Goal: Task Accomplishment & Management: Manage account settings

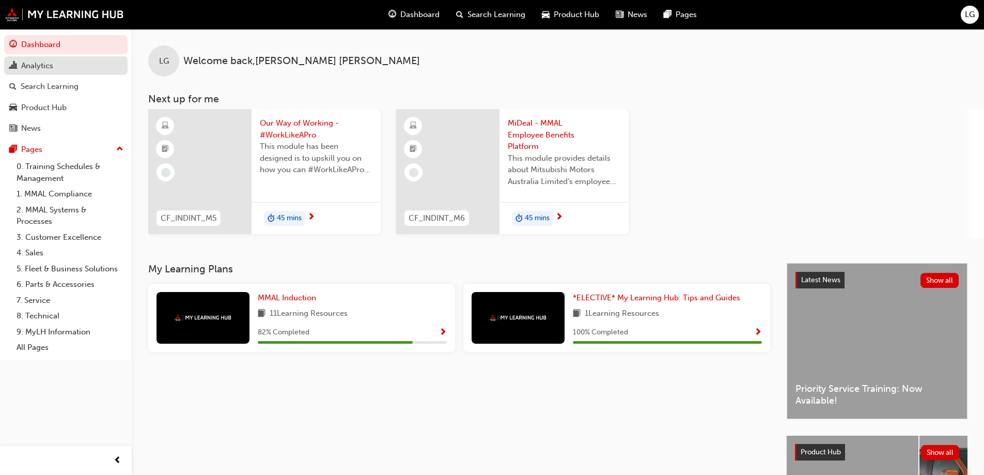
click at [17, 68] on span "chart-icon" at bounding box center [13, 65] width 8 height 9
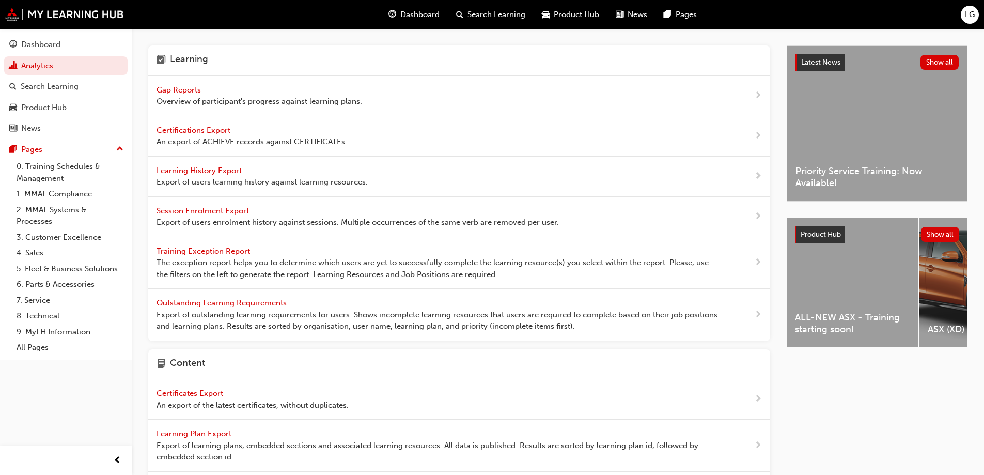
click at [197, 92] on span "Gap Reports" at bounding box center [179, 89] width 46 height 9
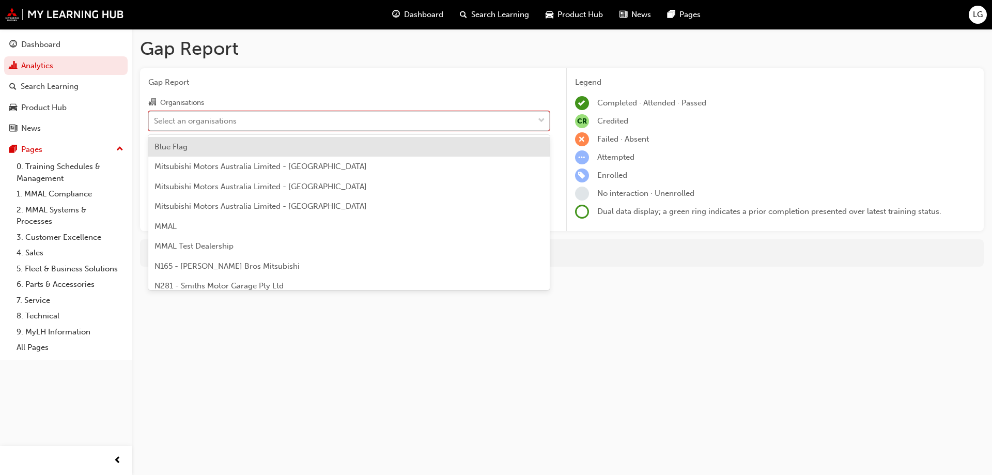
click at [189, 123] on div "Select an organisations" at bounding box center [195, 121] width 83 height 12
click at [155, 123] on input "Organisations option Blue Flag focused, 1 of 202. 202 results available. Use Up…" at bounding box center [154, 120] width 1 height 9
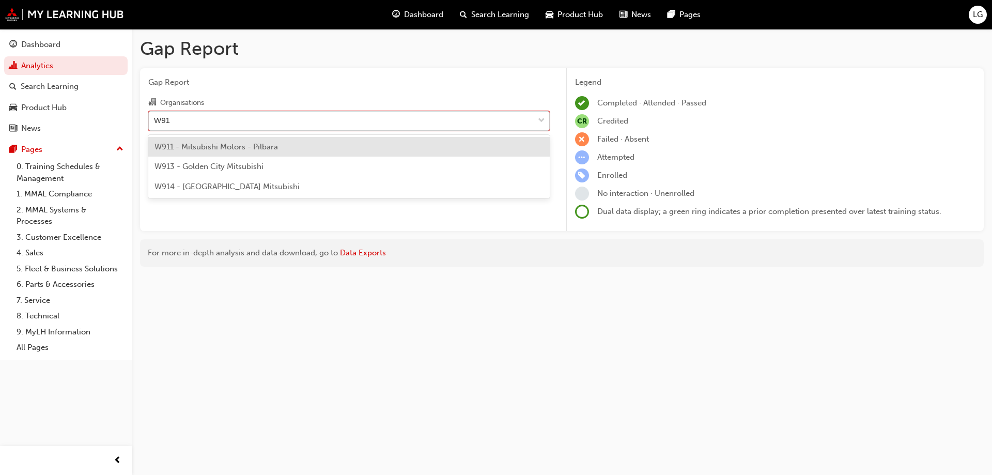
type input "W914"
click at [197, 145] on span "W914 - [GEOGRAPHIC_DATA] Mitsubishi" at bounding box center [226, 146] width 145 height 9
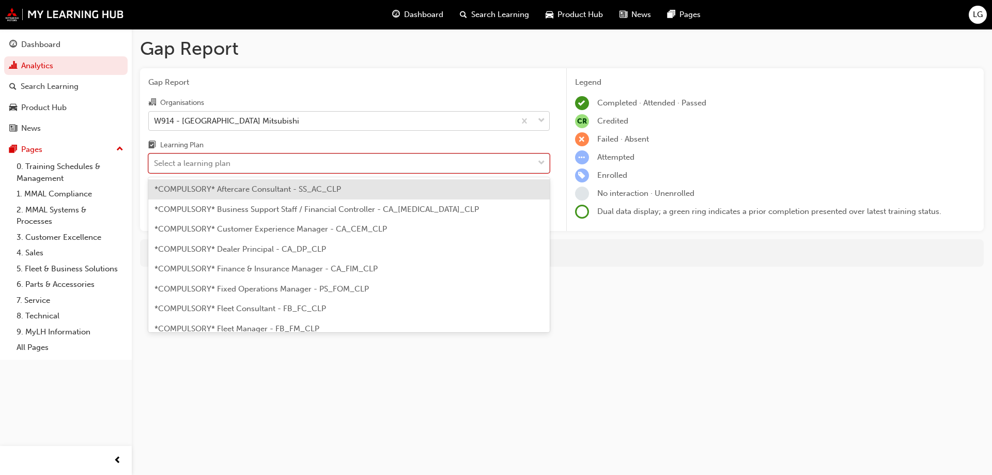
click at [189, 168] on div "Select a learning plan" at bounding box center [192, 164] width 76 height 12
click at [155, 167] on input "Learning Plan option *COMPULSORY* Aftercare Consultant - SS_AC_CLP focused, 1 o…" at bounding box center [154, 163] width 1 height 9
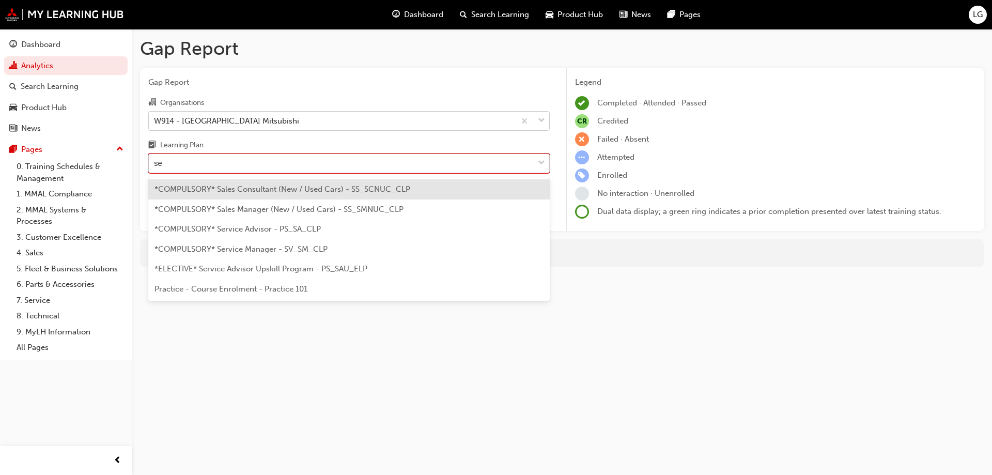
type input "ser"
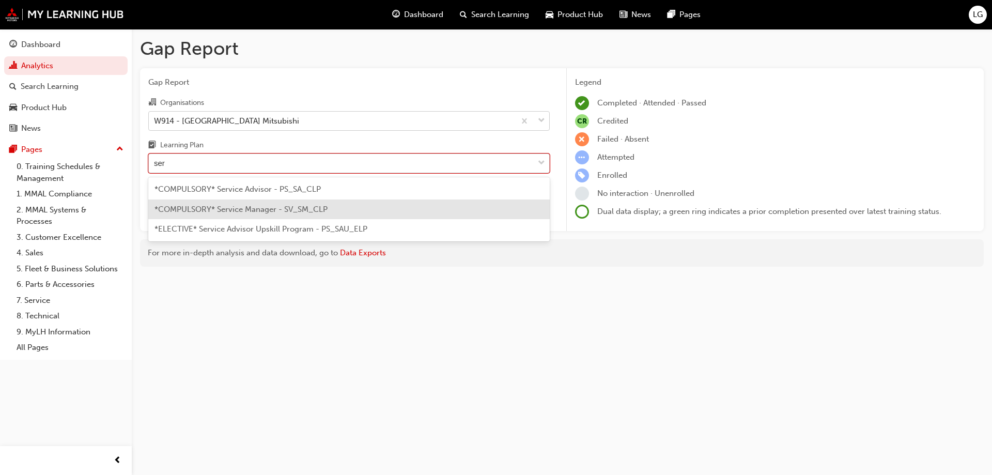
click at [199, 206] on span "*COMPULSORY* Service Manager - SV_SM_CLP" at bounding box center [240, 209] width 173 height 9
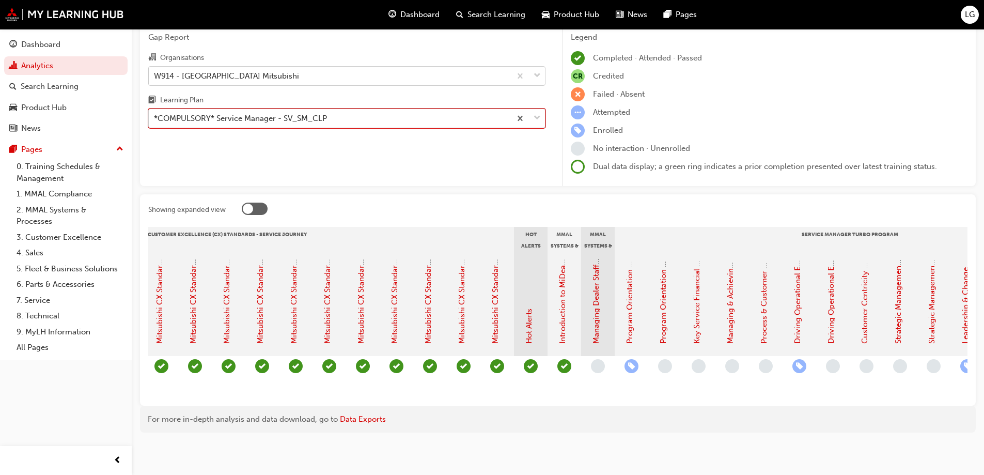
scroll to position [0, 707]
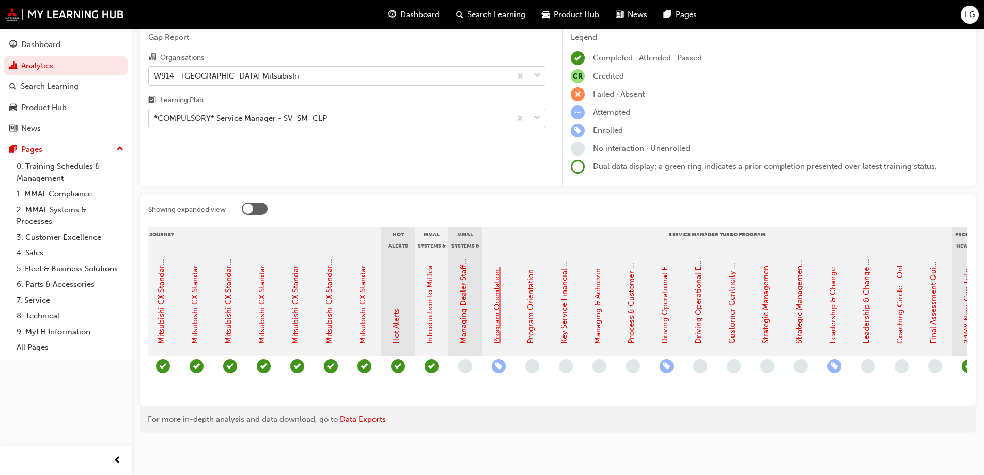
click at [495, 312] on link "Program Orientation - Face to Face Instructor Led Session (Service Manager Turb…" at bounding box center [496, 177] width 9 height 331
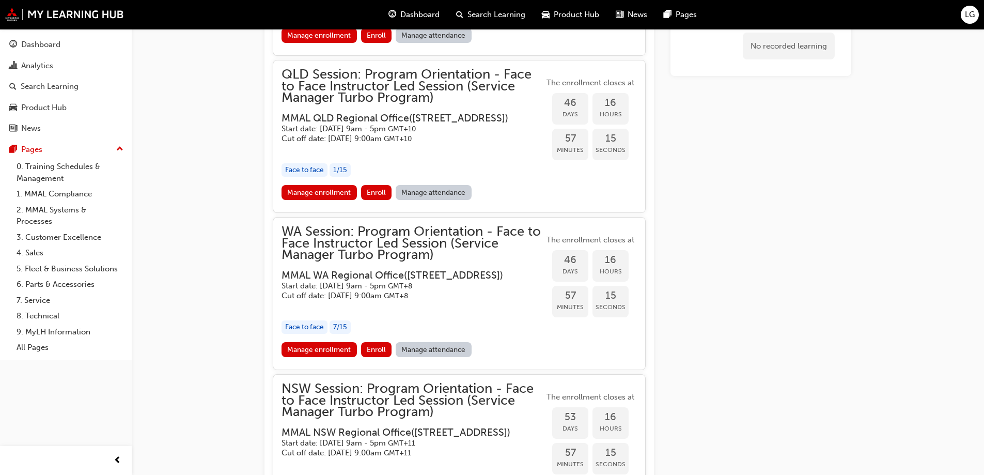
scroll to position [1309, 0]
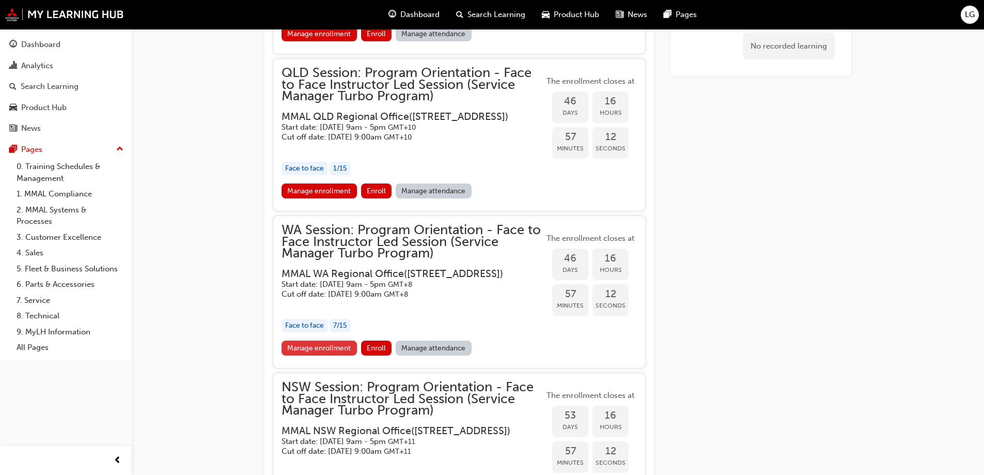
click at [302, 355] on link "Manage enrollment" at bounding box center [318, 347] width 75 height 15
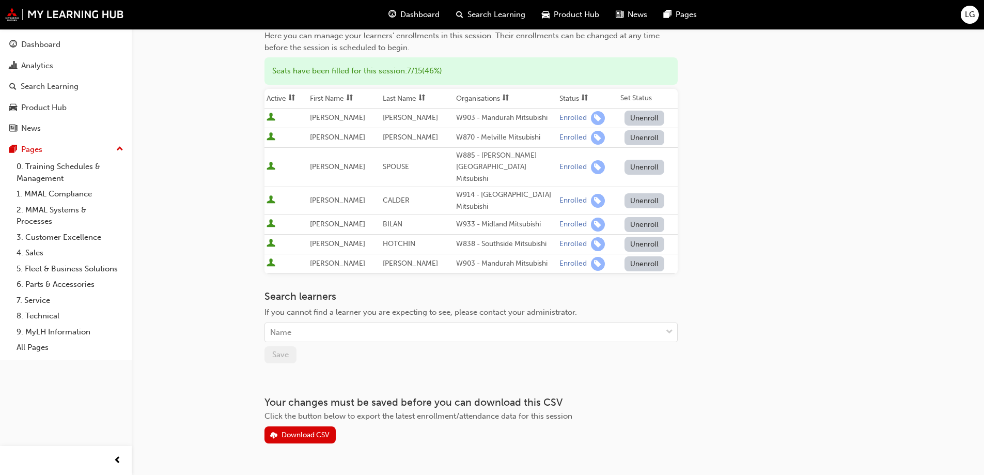
scroll to position [146, 0]
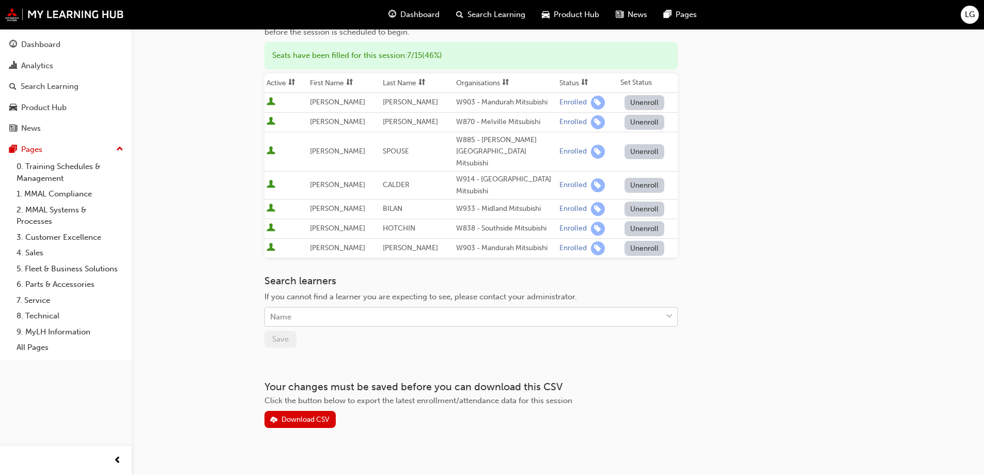
click at [284, 311] on div "Name" at bounding box center [280, 317] width 21 height 12
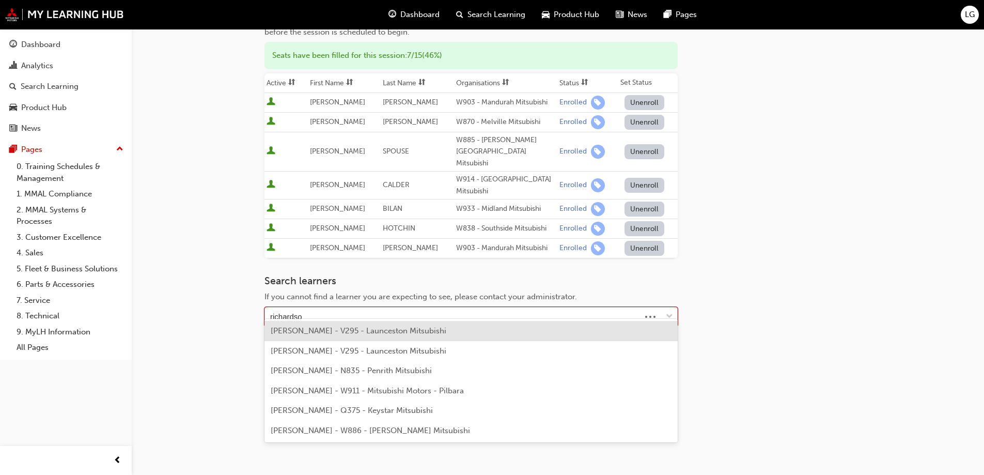
type input "[PERSON_NAME]"
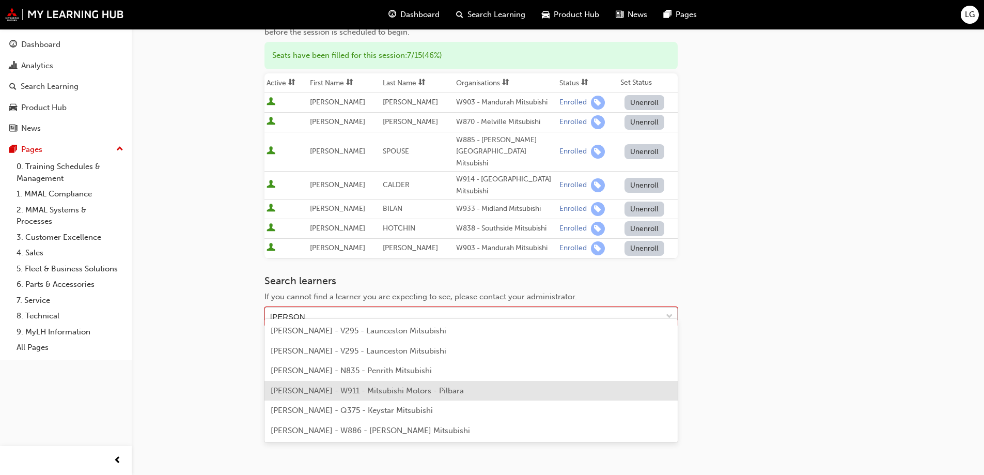
click at [348, 395] on span "[PERSON_NAME] - W911 - Mitsubishi Motors - Pilbara" at bounding box center [367, 390] width 193 height 9
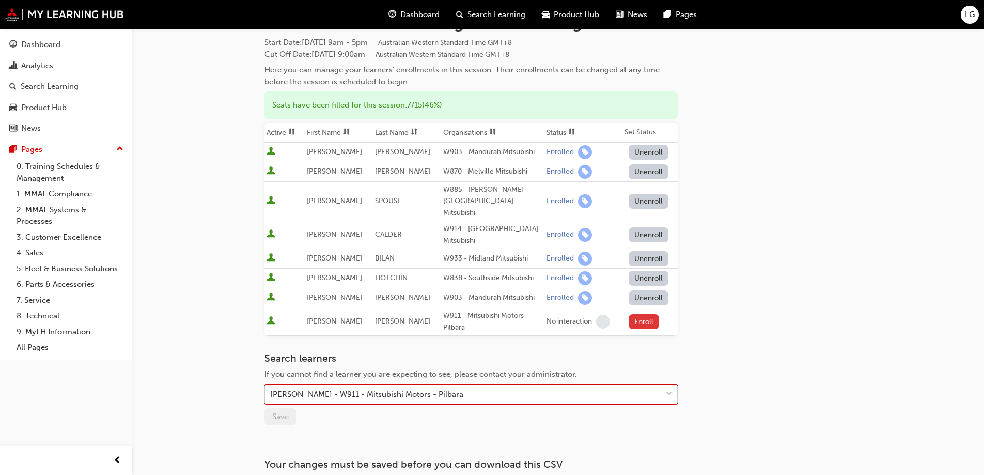
scroll to position [103, 0]
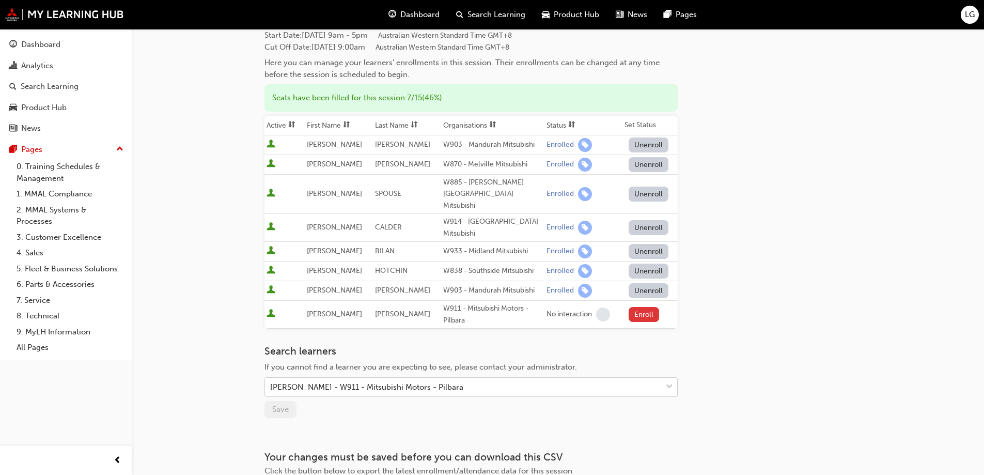
click at [636, 307] on button "Enroll" at bounding box center [643, 314] width 31 height 15
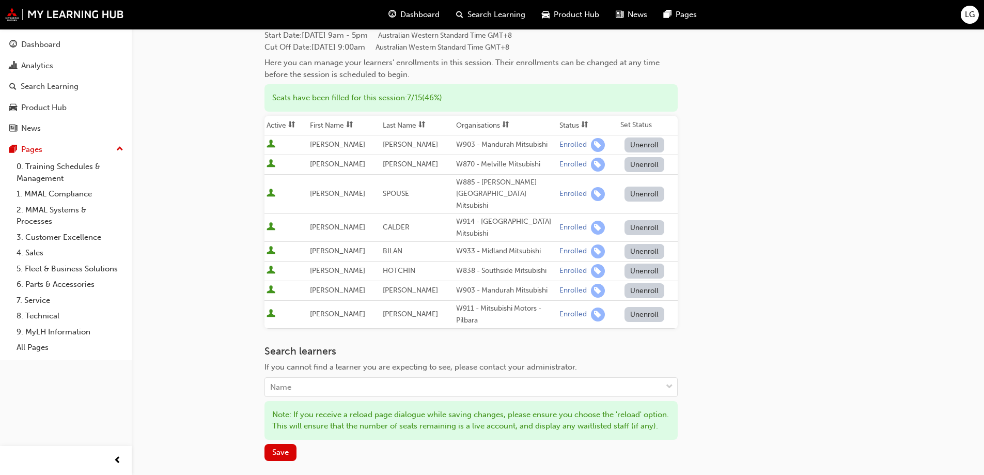
scroll to position [155, 0]
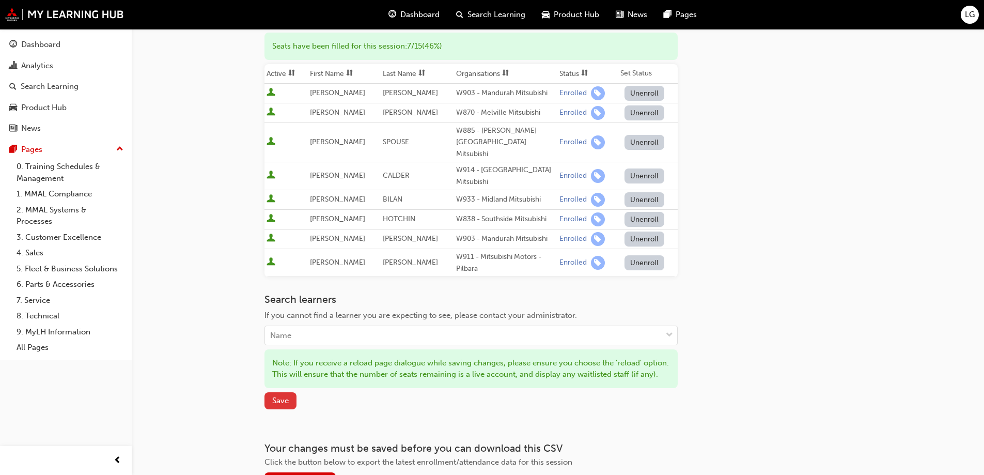
click at [290, 400] on button "Save" at bounding box center [280, 400] width 32 height 17
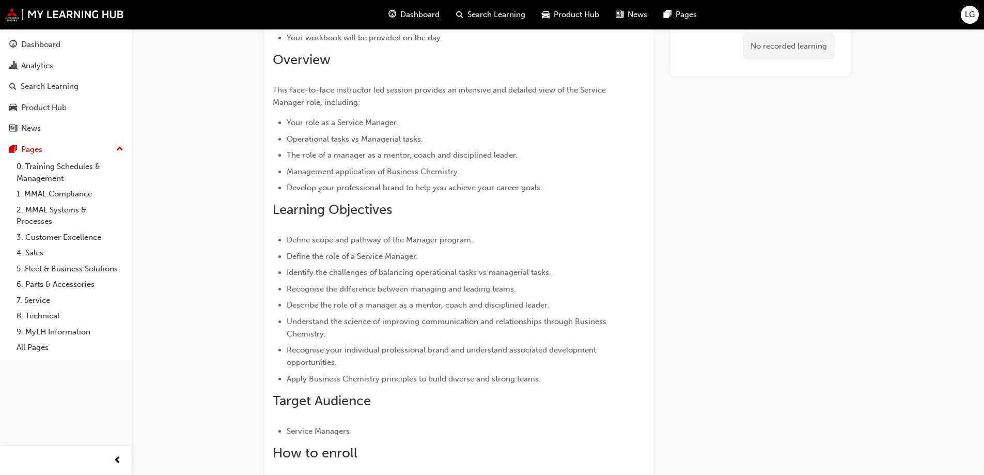
scroll to position [1309, 0]
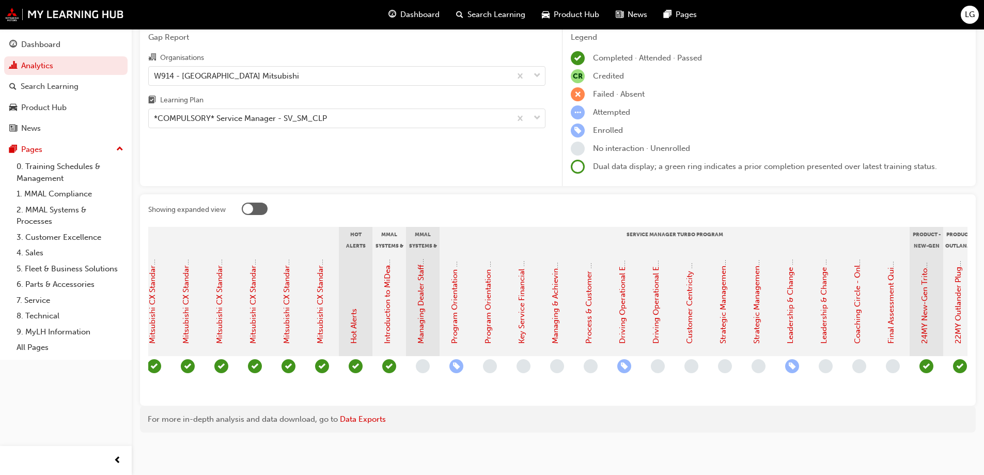
scroll to position [0, 772]
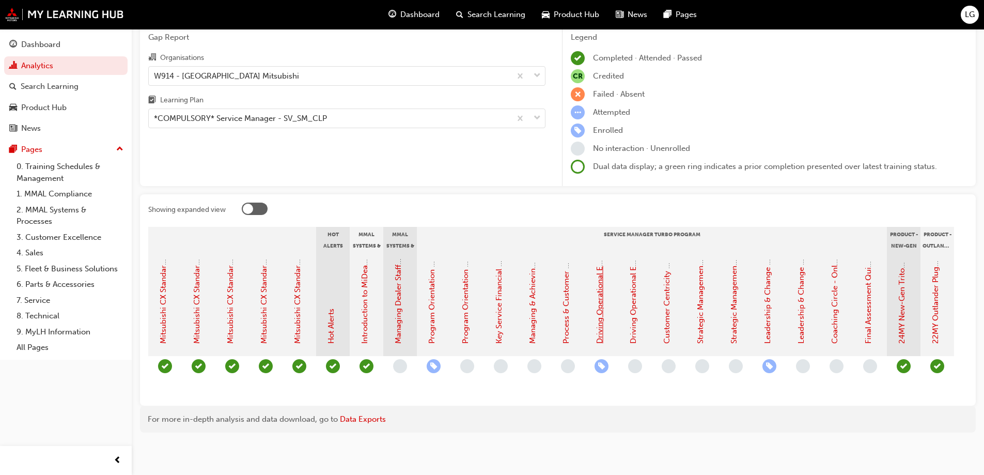
click at [602, 324] on link "Driving Operational Excellence - Face to Face Instructor Led Session (Service M…" at bounding box center [599, 160] width 9 height 368
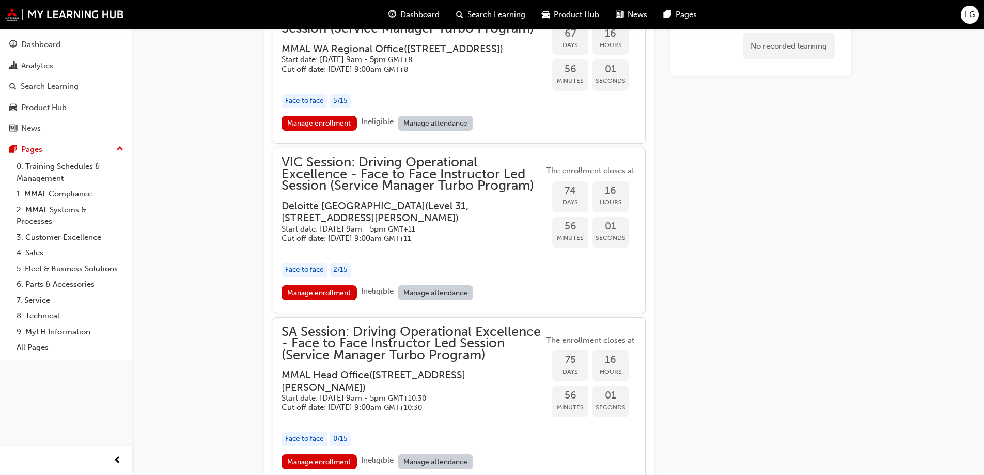
scroll to position [854, 0]
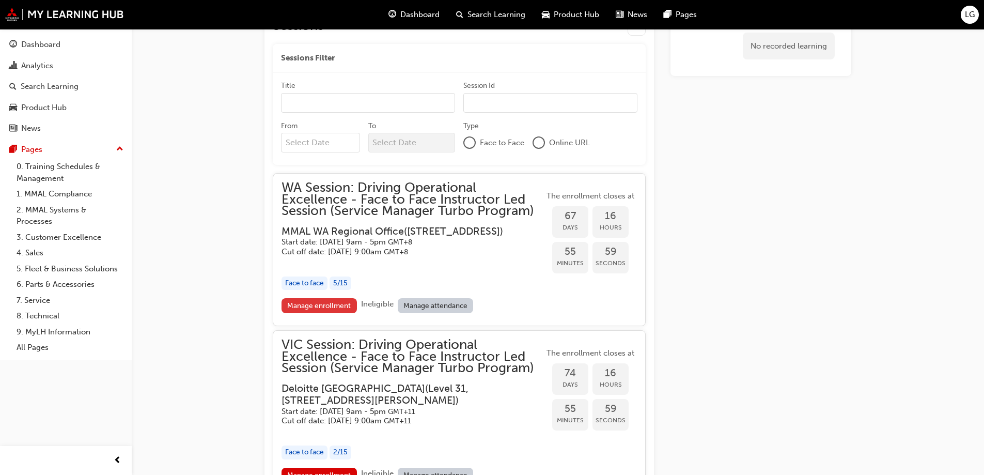
click at [336, 313] on link "Manage enrollment" at bounding box center [318, 305] width 75 height 15
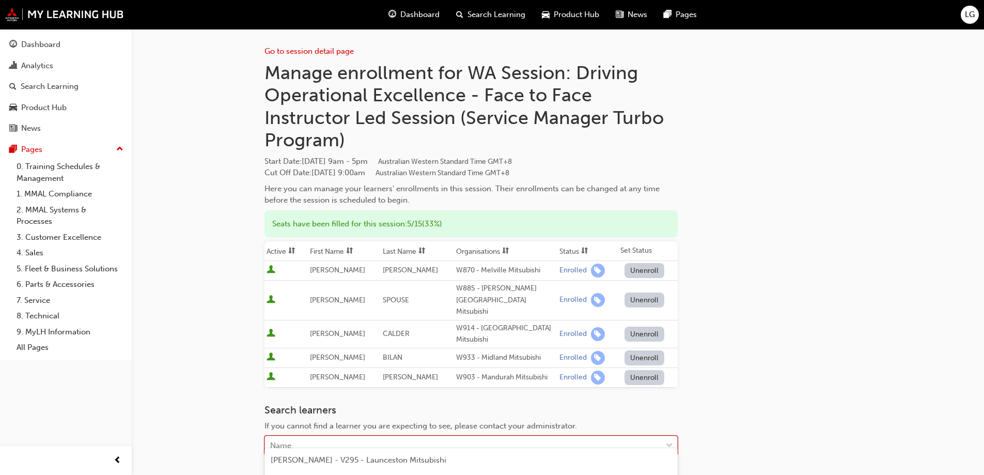
scroll to position [101, 0]
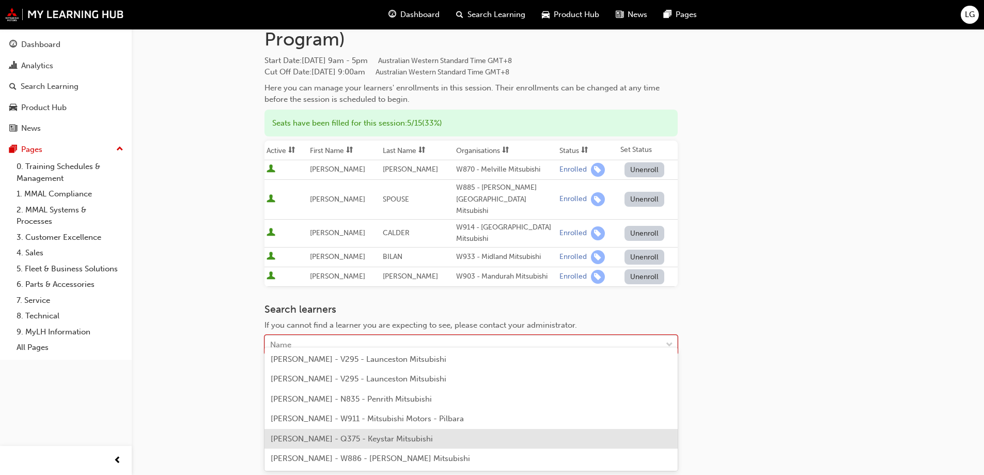
click at [292, 374] on body "Your version of Internet Explorer is outdated and not supported. Please upgrade…" at bounding box center [492, 136] width 984 height 475
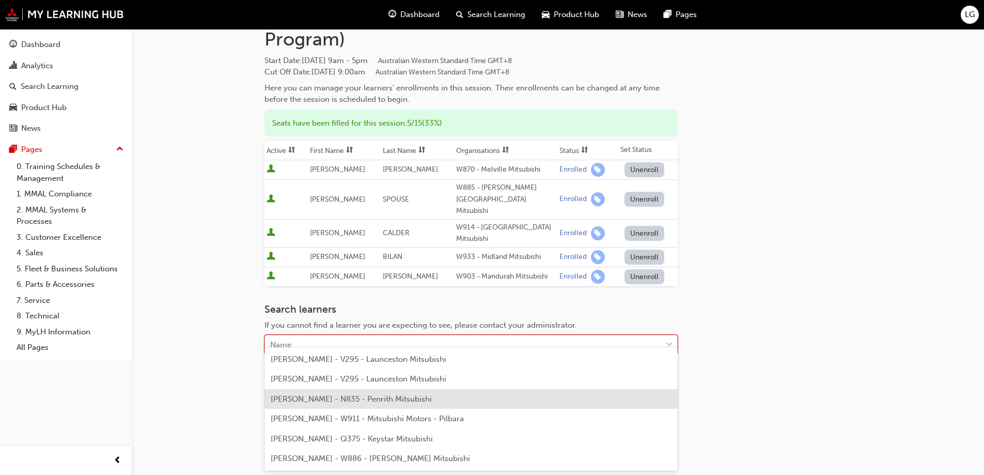
click at [309, 398] on span "[PERSON_NAME] - N835 - Penrith Mitsubishi" at bounding box center [351, 398] width 161 height 9
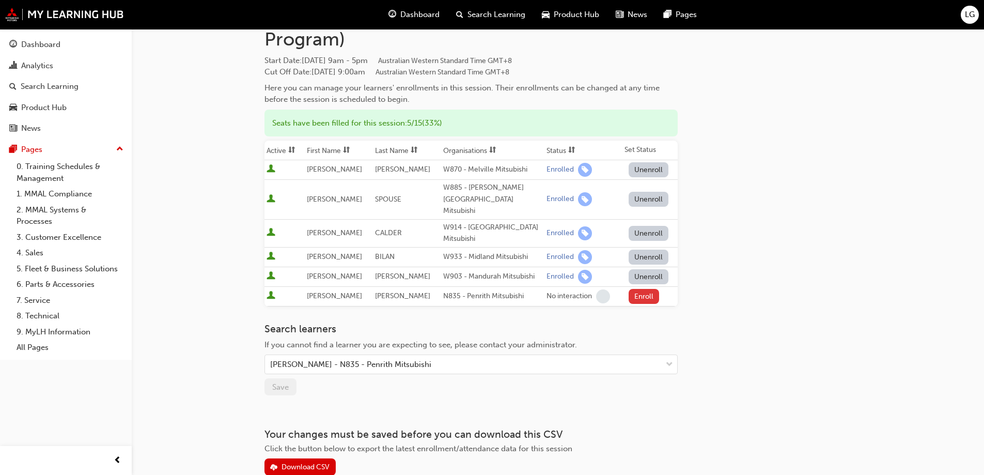
click at [638, 289] on button "Enroll" at bounding box center [643, 296] width 31 height 15
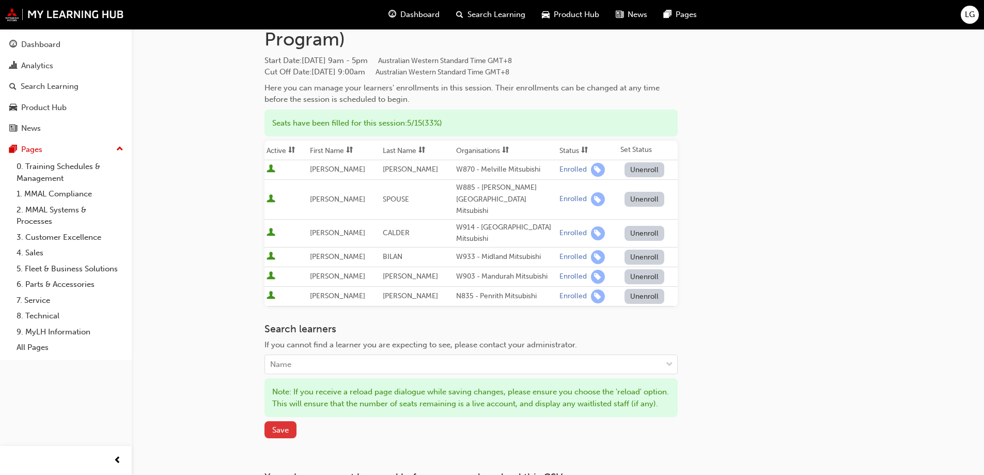
click at [292, 430] on button "Save" at bounding box center [280, 429] width 32 height 17
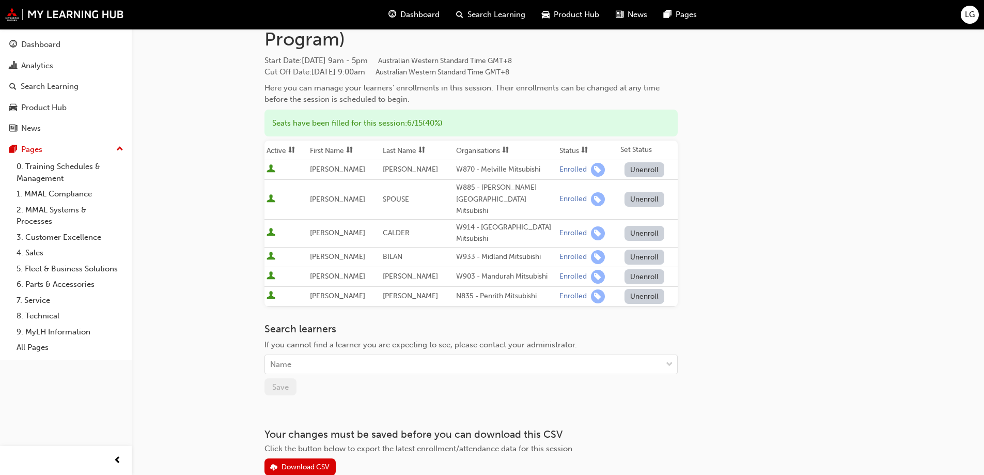
click at [658, 289] on button "Unenroll" at bounding box center [644, 296] width 40 height 15
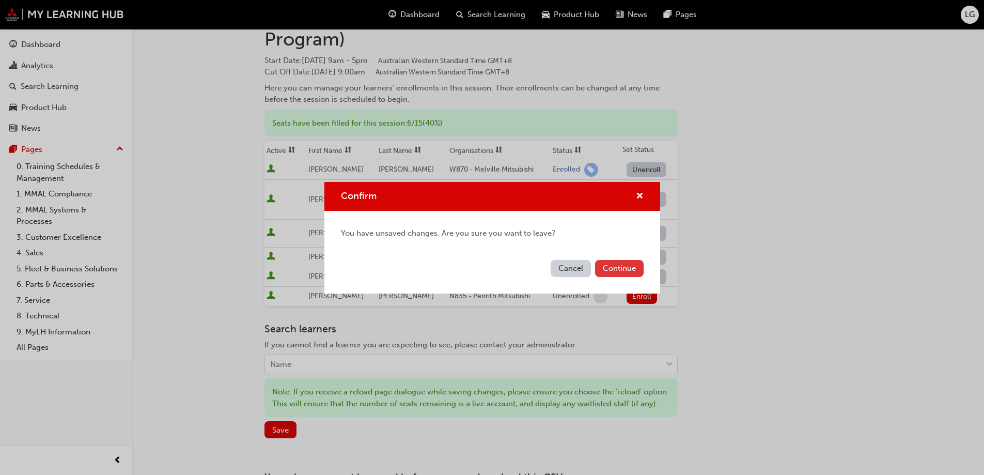
click at [610, 266] on button "Continue" at bounding box center [619, 268] width 49 height 17
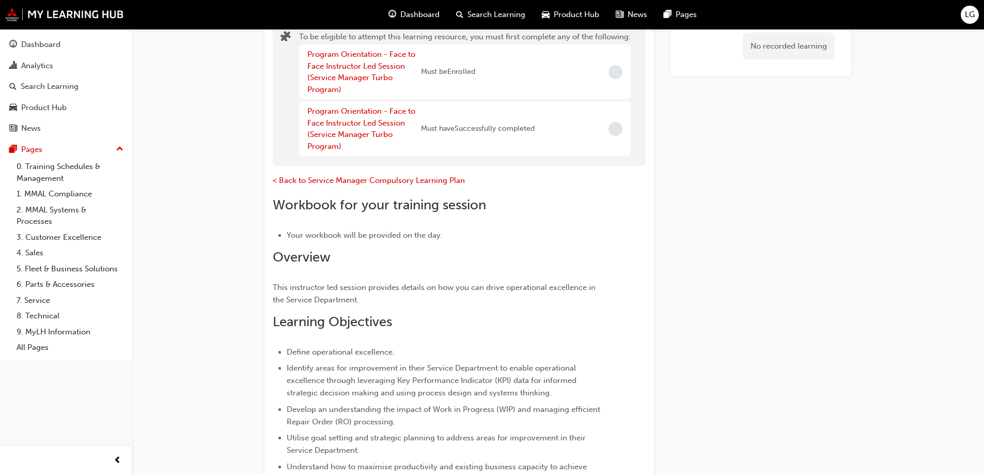
scroll to position [203, 0]
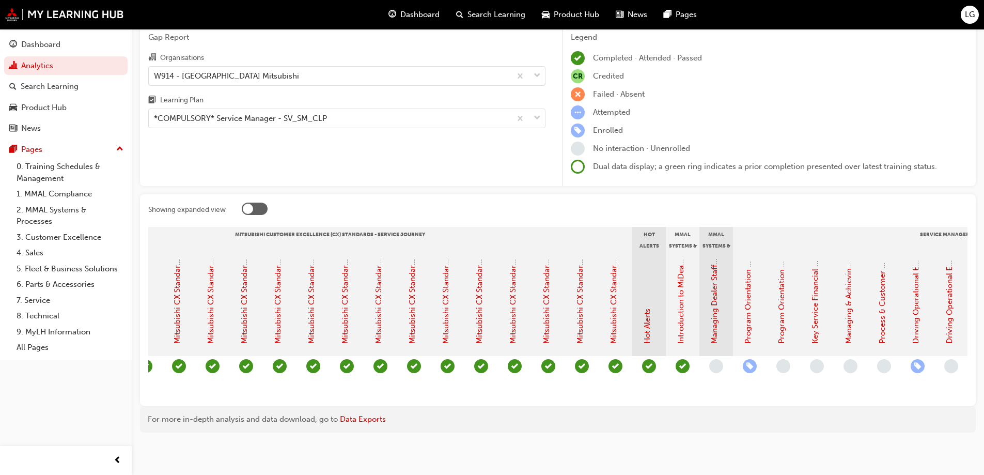
scroll to position [0, 498]
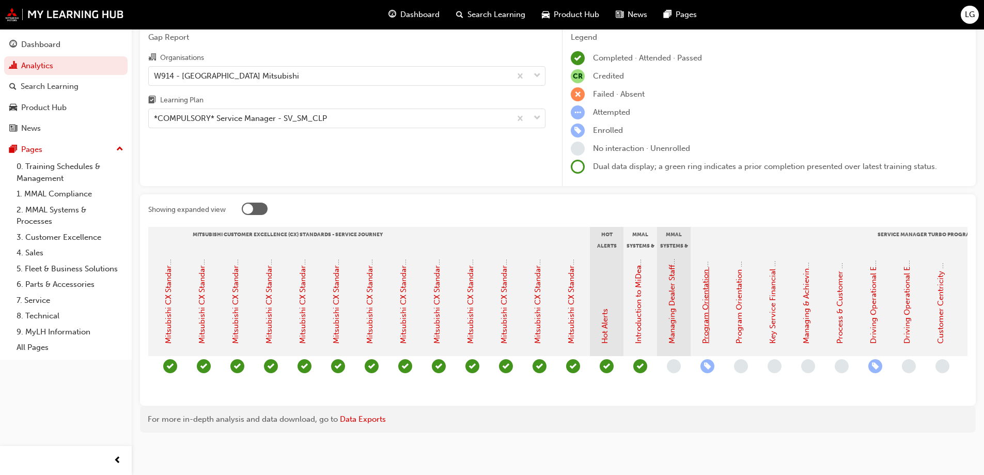
click at [705, 304] on link "Program Orientation - Face to Face Instructor Led Session (Service Manager Turb…" at bounding box center [705, 177] width 9 height 331
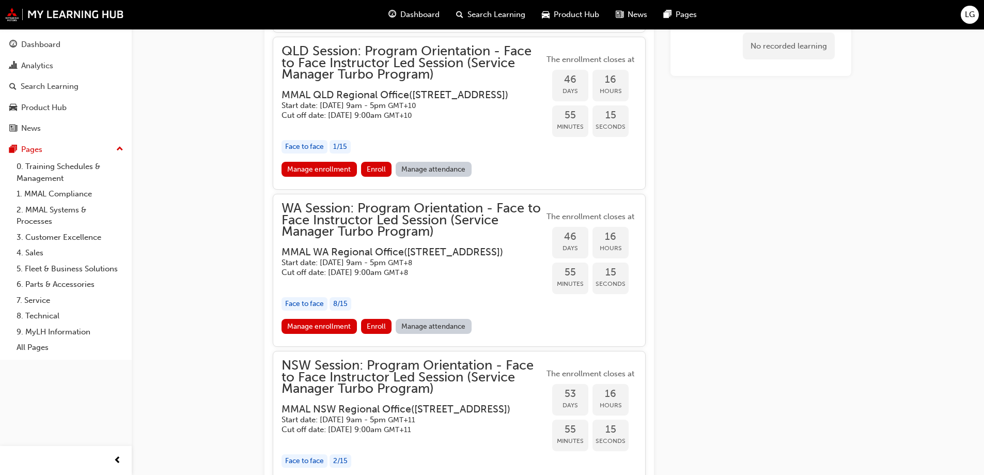
scroll to position [1391, 0]
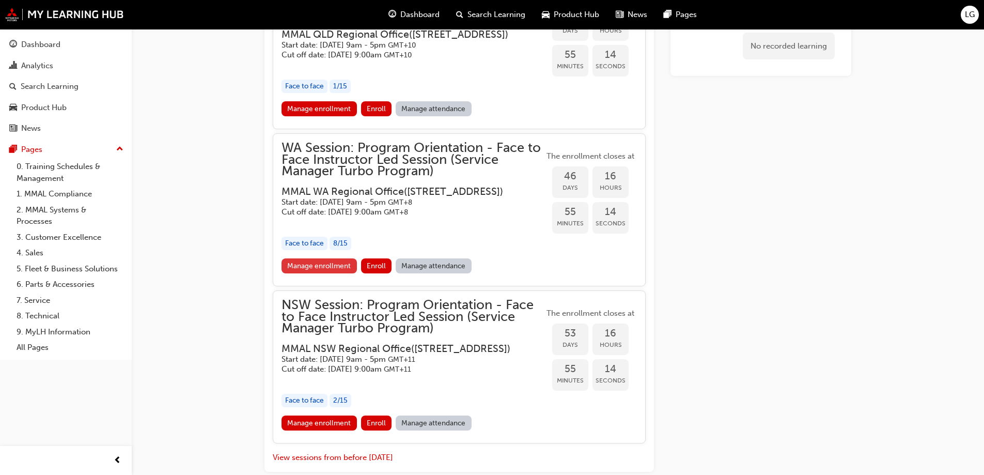
click at [332, 273] on link "Manage enrollment" at bounding box center [318, 265] width 75 height 15
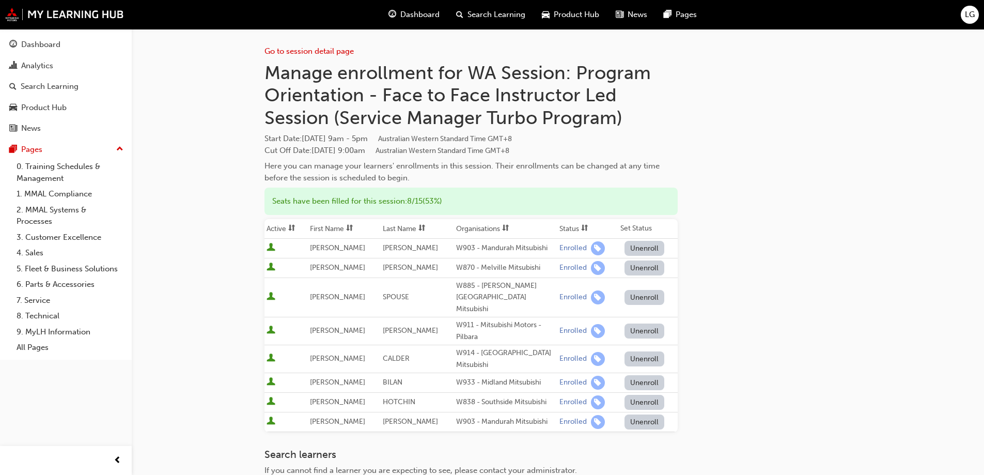
scroll to position [1391, 0]
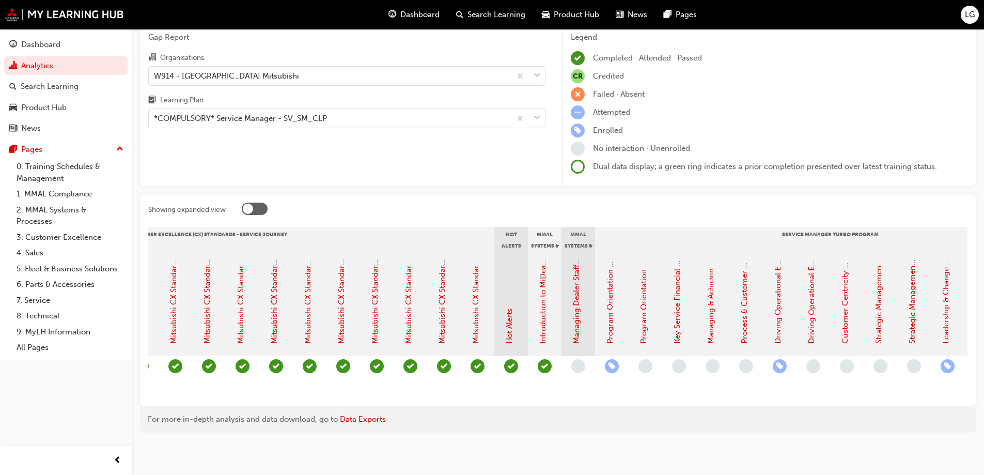
scroll to position [0, 729]
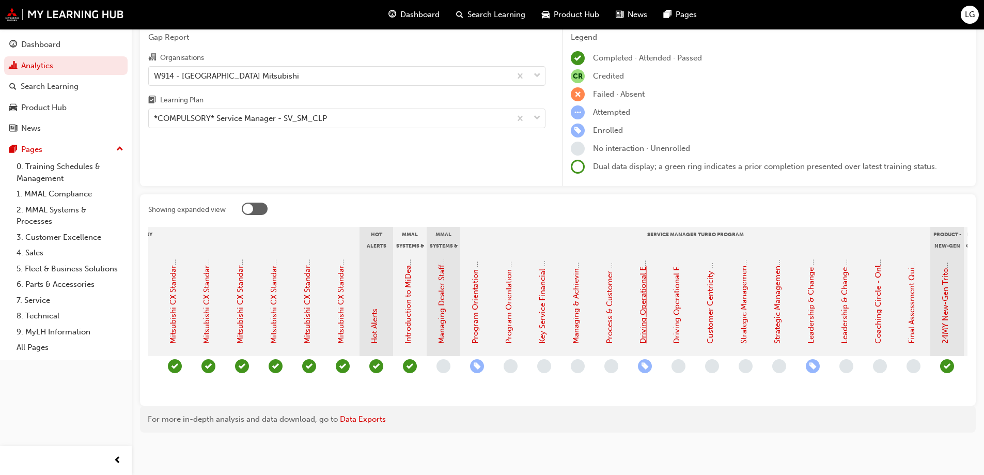
click at [647, 287] on link "Driving Operational Excellence - Face to Face Instructor Led Session (Service M…" at bounding box center [642, 160] width 9 height 368
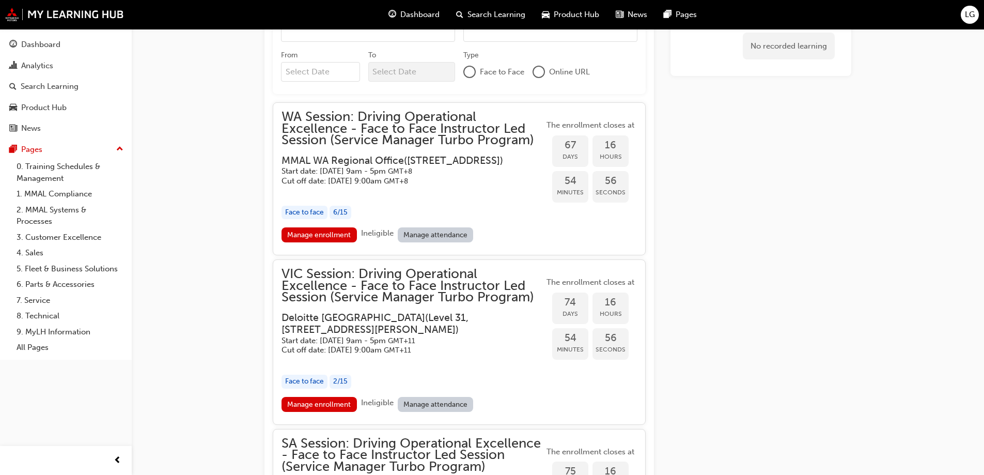
scroll to position [923, 0]
click at [300, 243] on link "Manage enrollment" at bounding box center [318, 235] width 75 height 15
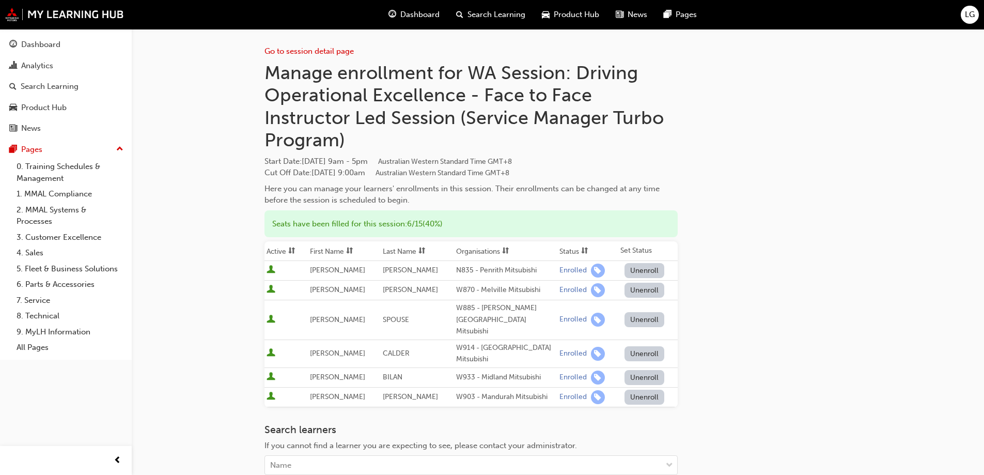
click at [651, 273] on button "Unenroll" at bounding box center [644, 270] width 40 height 15
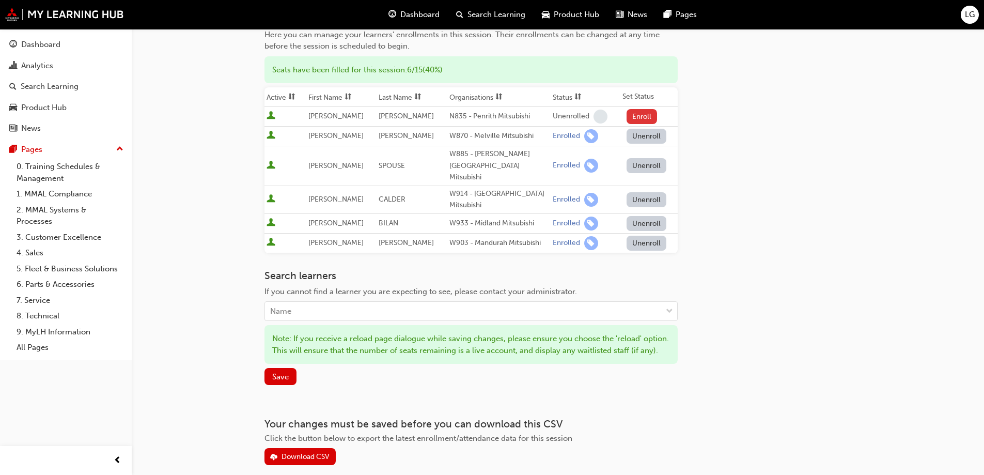
scroll to position [155, 0]
click at [284, 373] on span "Save" at bounding box center [280, 375] width 17 height 9
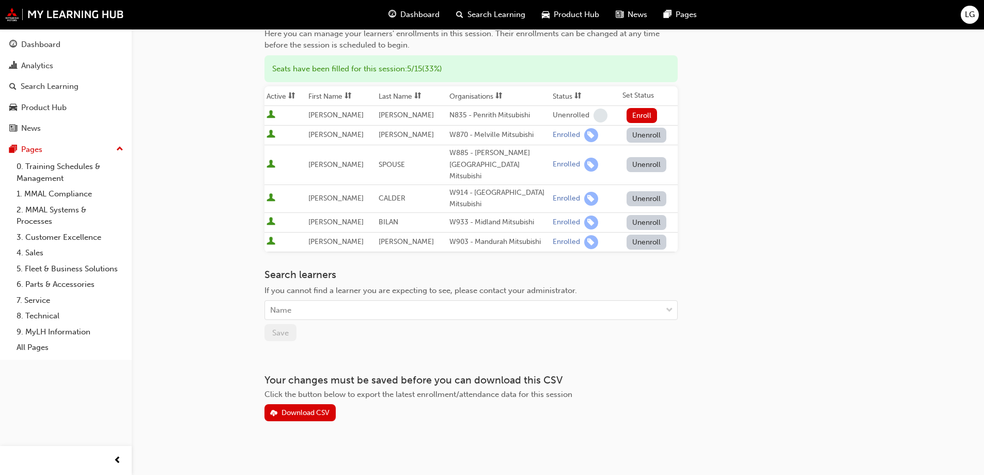
scroll to position [149, 0]
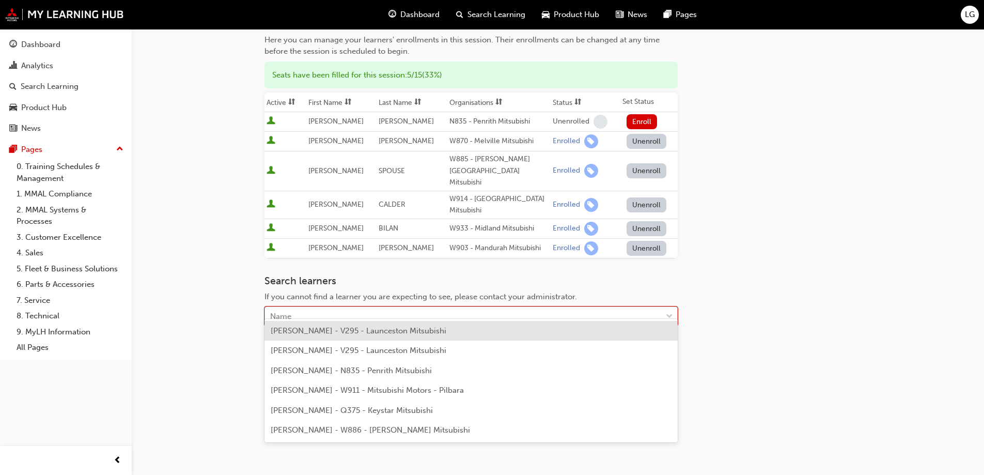
click at [300, 311] on div "Name" at bounding box center [463, 316] width 397 height 18
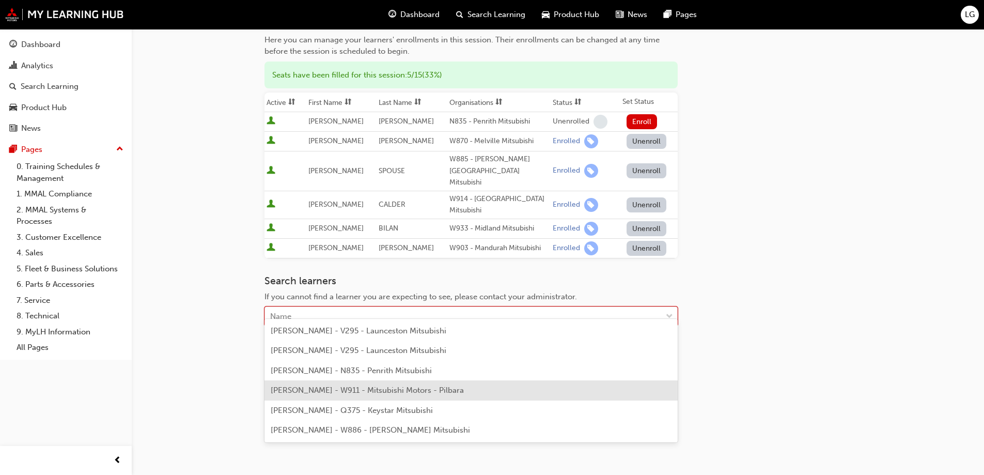
click at [324, 390] on span "[PERSON_NAME] - W911 - Mitsubishi Motors - Pilbara" at bounding box center [367, 389] width 193 height 9
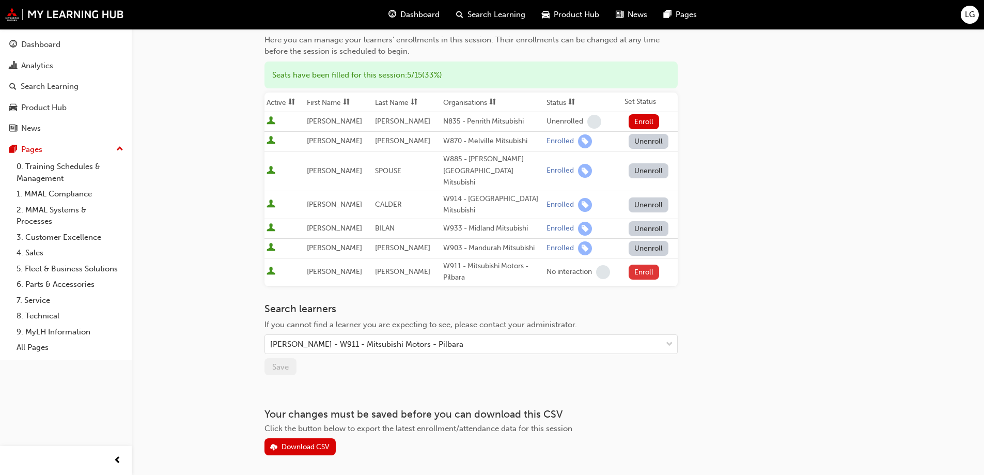
click at [648, 264] on button "Enroll" at bounding box center [643, 271] width 31 height 15
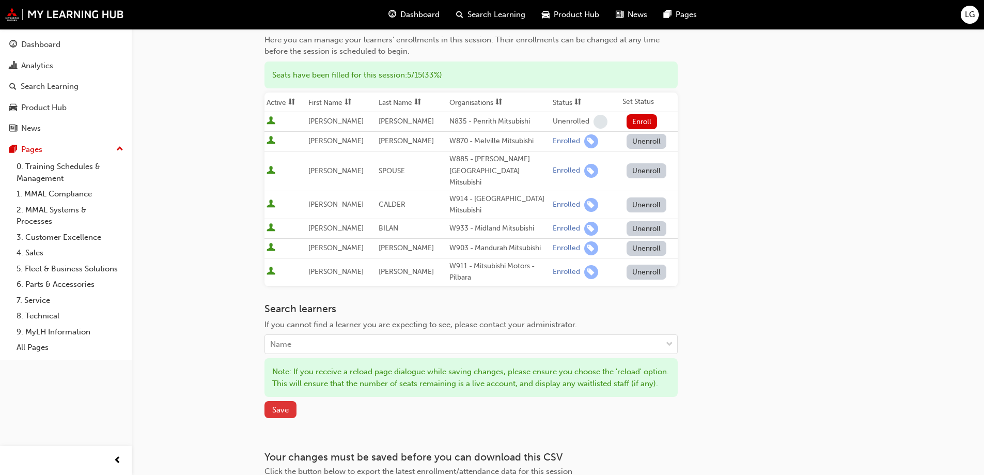
click at [275, 406] on span "Save" at bounding box center [280, 409] width 17 height 9
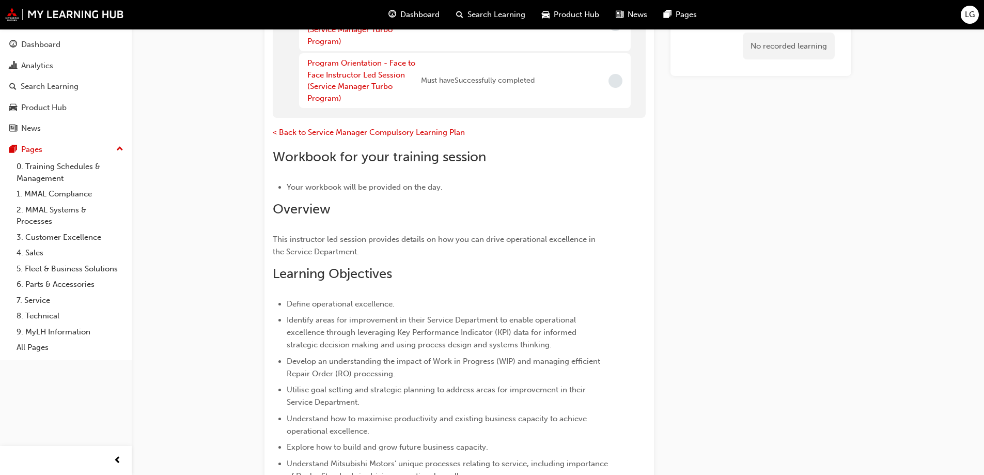
scroll to position [923, 0]
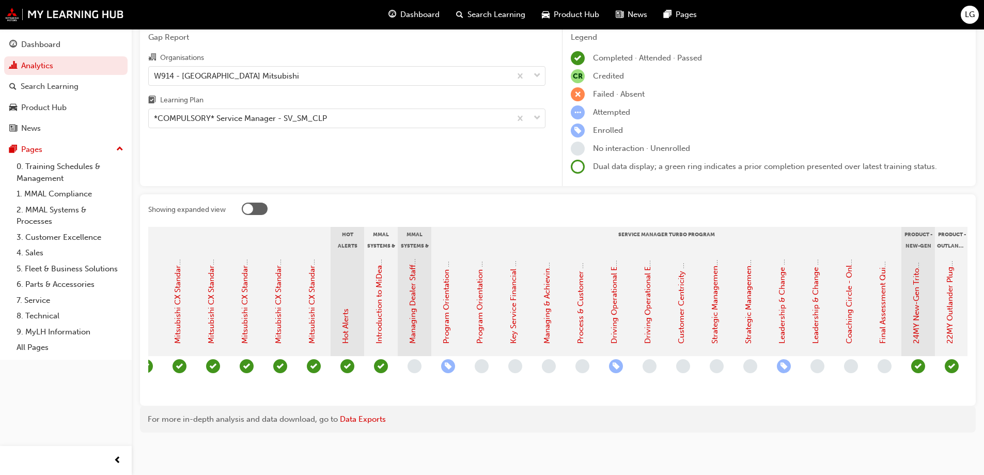
scroll to position [0, 778]
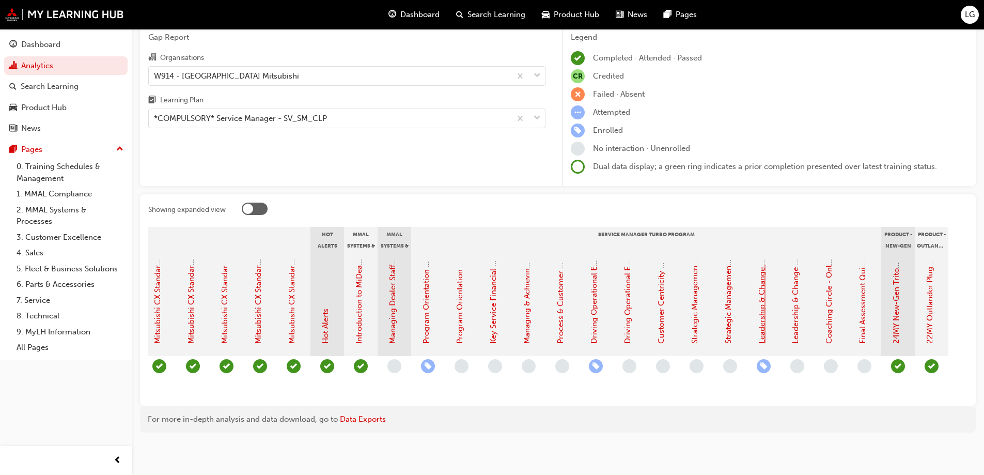
click at [762, 302] on link "Leadership & Change Management + Staff Management, Retention & Wellbeing - Face…" at bounding box center [761, 72] width 9 height 544
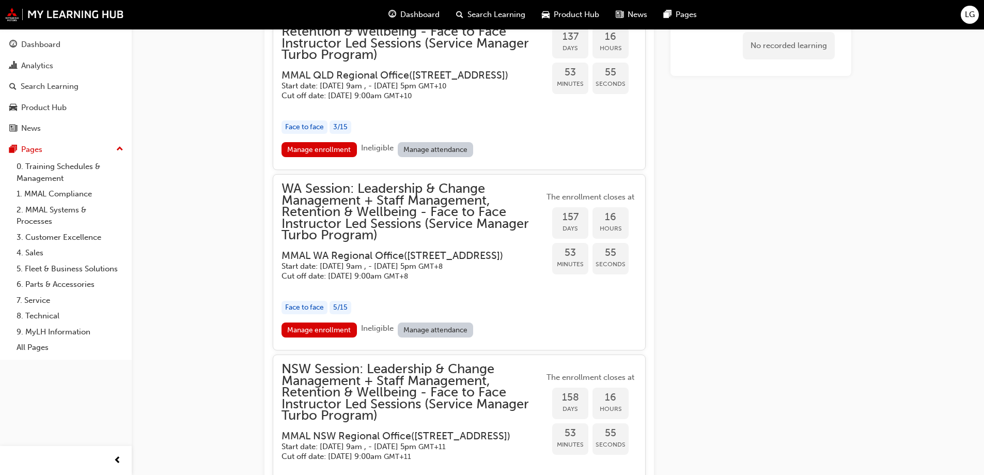
scroll to position [1721, 0]
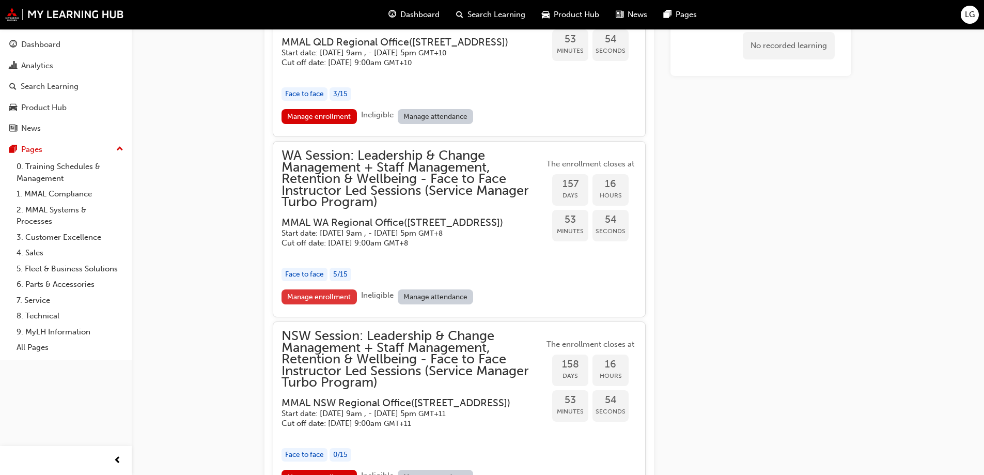
click at [331, 304] on link "Manage enrollment" at bounding box center [318, 296] width 75 height 15
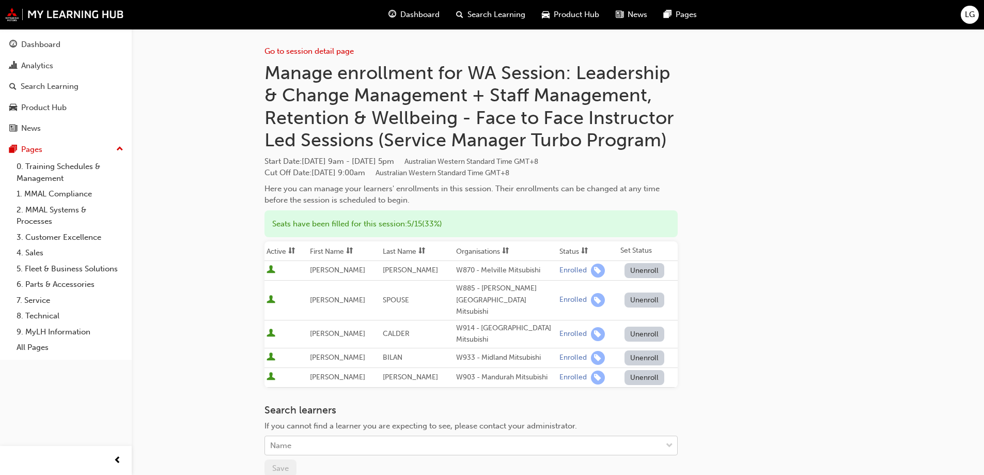
scroll to position [101, 0]
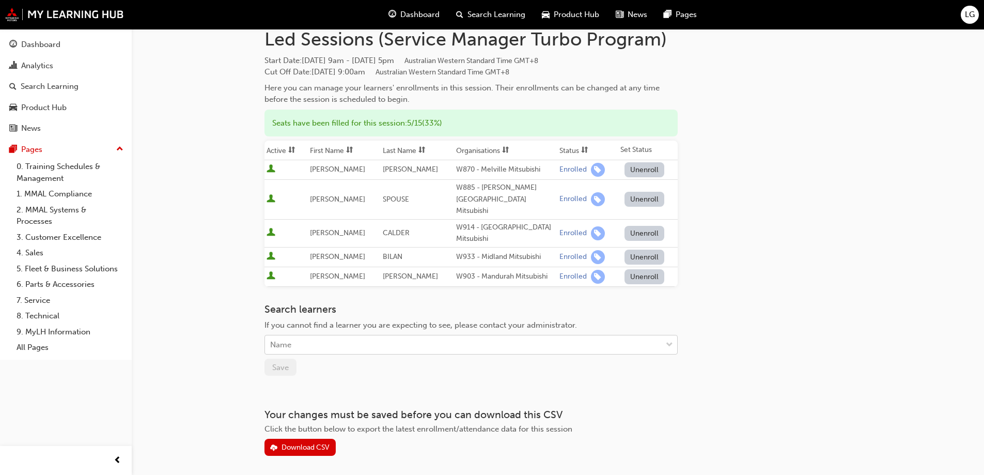
click at [342, 374] on body "Your version of Internet Explorer is outdated and not supported. Please upgrade…" at bounding box center [492, 136] width 984 height 475
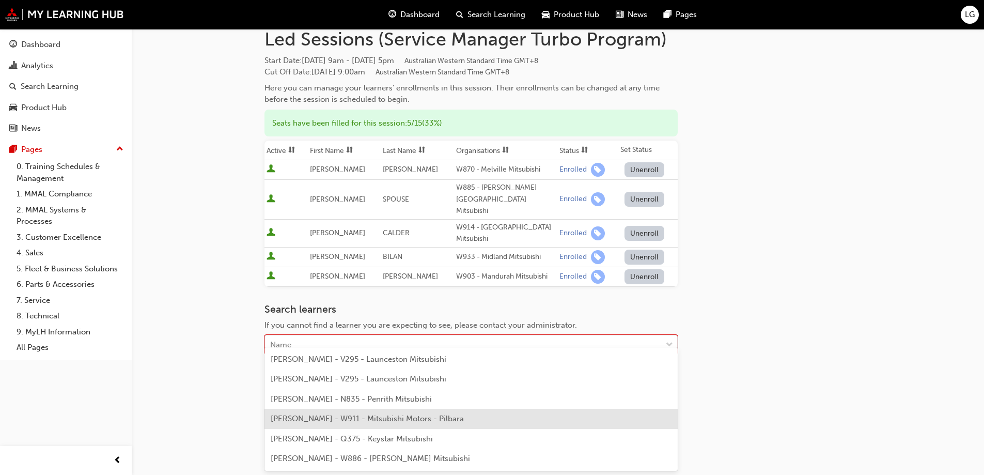
click at [341, 423] on div "[PERSON_NAME] - W911 - Mitsubishi Motors - Pilbara" at bounding box center [470, 418] width 413 height 20
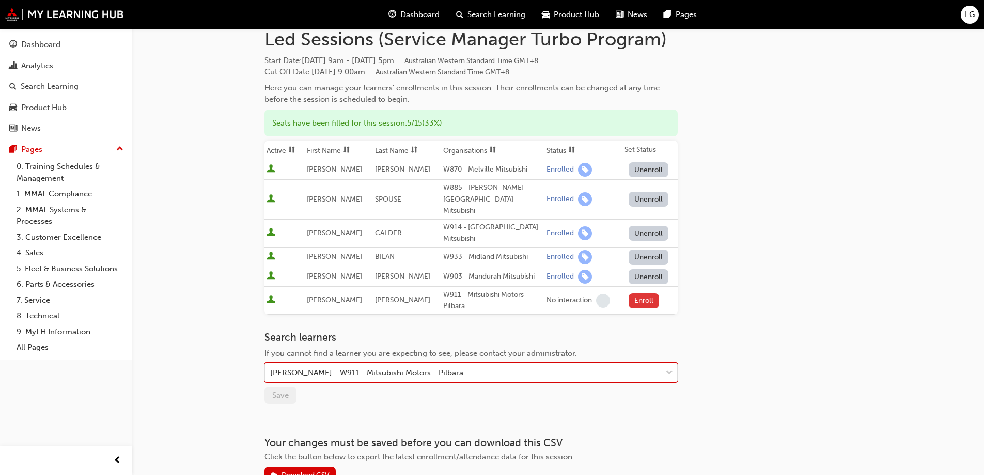
click at [634, 293] on button "Enroll" at bounding box center [643, 300] width 31 height 15
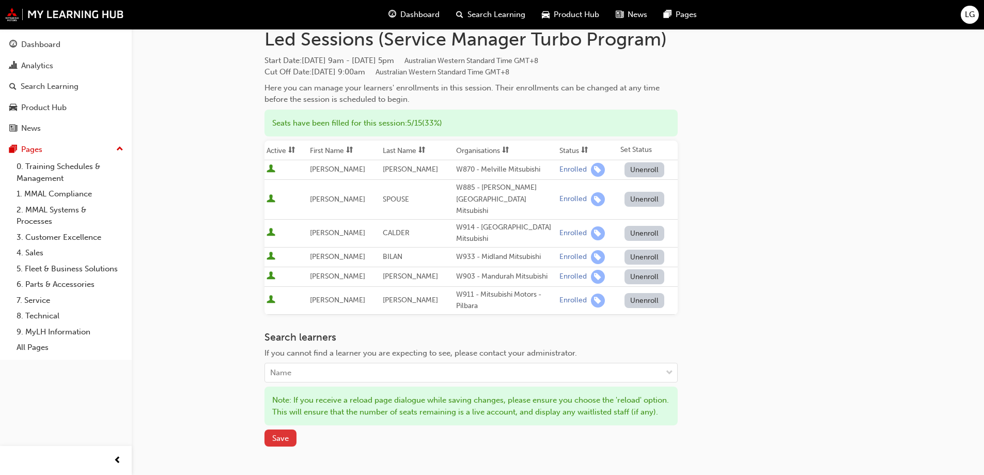
click at [288, 434] on span "Save" at bounding box center [280, 437] width 17 height 9
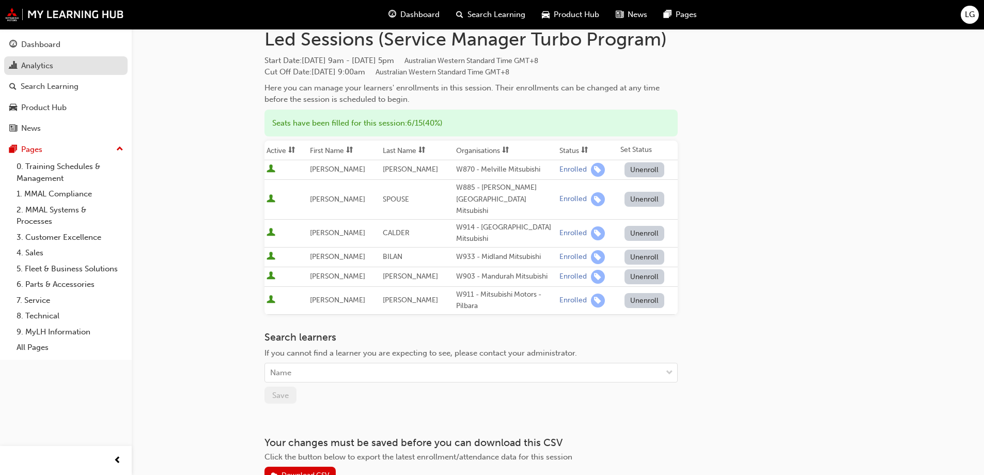
click at [32, 65] on div "Analytics" at bounding box center [37, 66] width 32 height 12
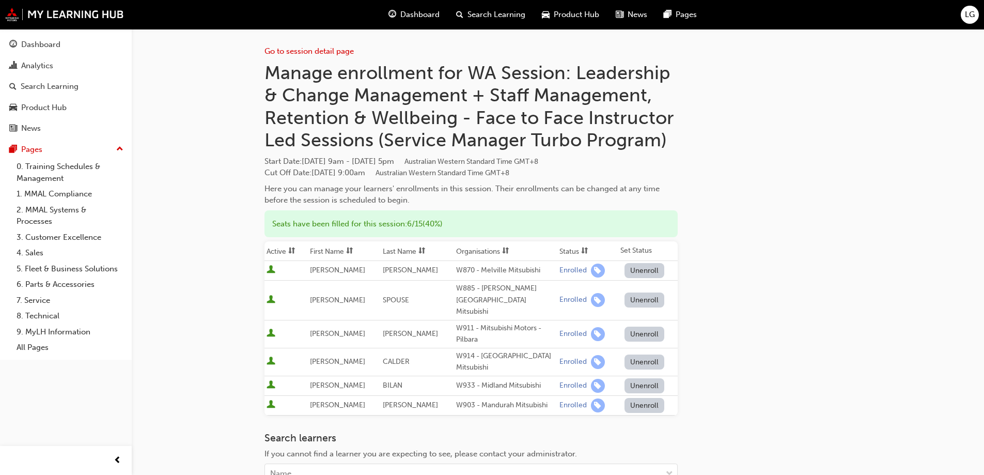
scroll to position [1721, 0]
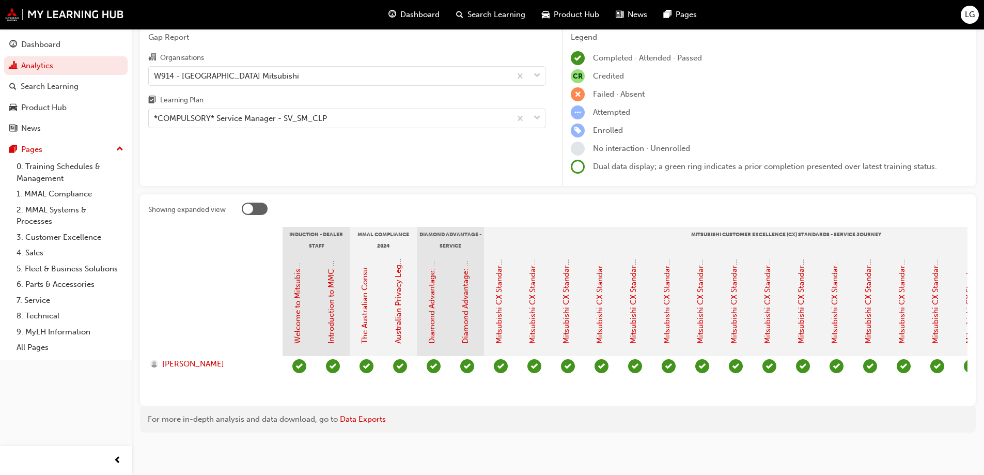
scroll to position [53, 0]
click at [226, 70] on div "W914 - [GEOGRAPHIC_DATA] Mitsubishi" at bounding box center [226, 76] width 145 height 12
click at [155, 71] on input "Organisations W914 - [GEOGRAPHIC_DATA] Mitsubishi" at bounding box center [154, 75] width 1 height 9
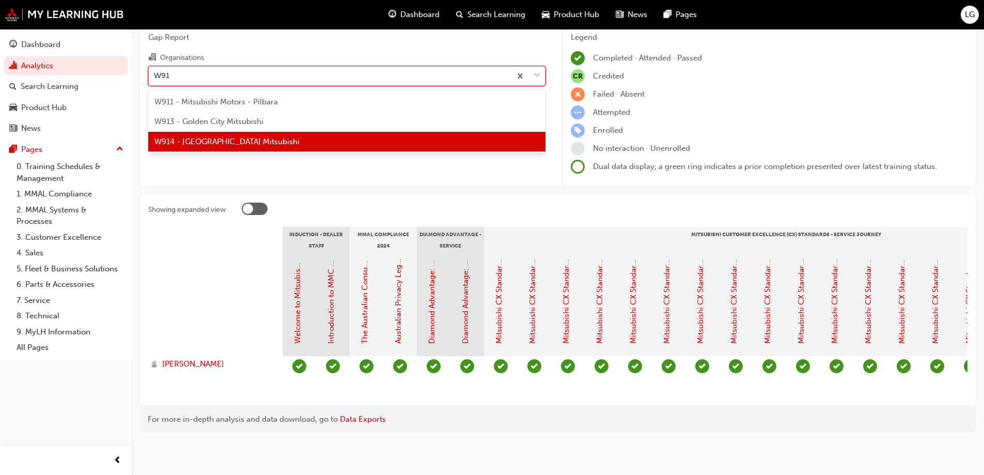
scroll to position [0, 0]
type input "W911"
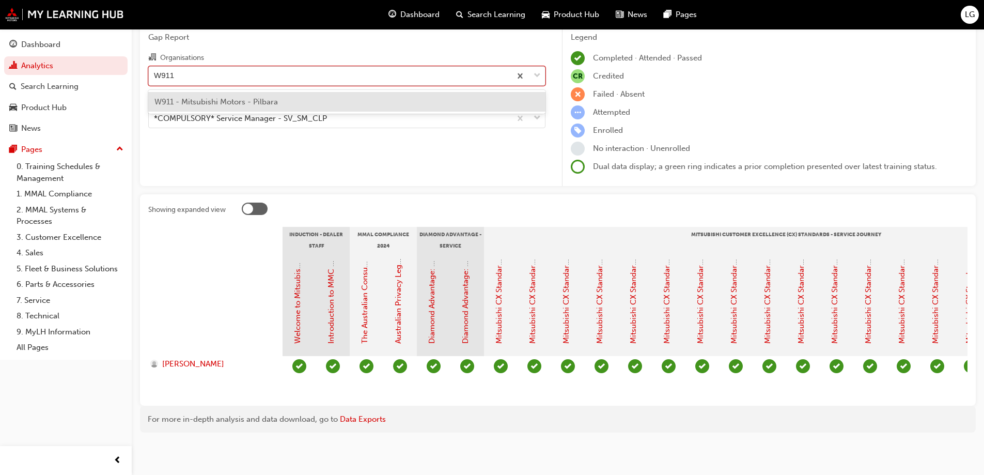
click at [226, 97] on span "W911 - Mitsubishi Motors - Pilbara" at bounding box center [215, 101] width 123 height 9
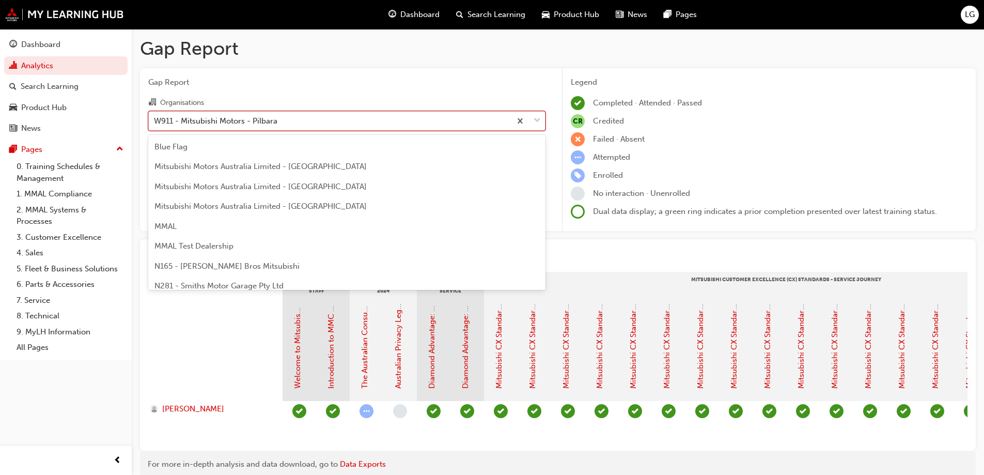
click at [163, 116] on div "W911 - Mitsubishi Motors - Pilbara" at bounding box center [215, 121] width 123 height 12
click at [155, 116] on input "Organisations option W911 - Mitsubishi Motors - Pilbara, selected. option W911 …" at bounding box center [154, 120] width 1 height 9
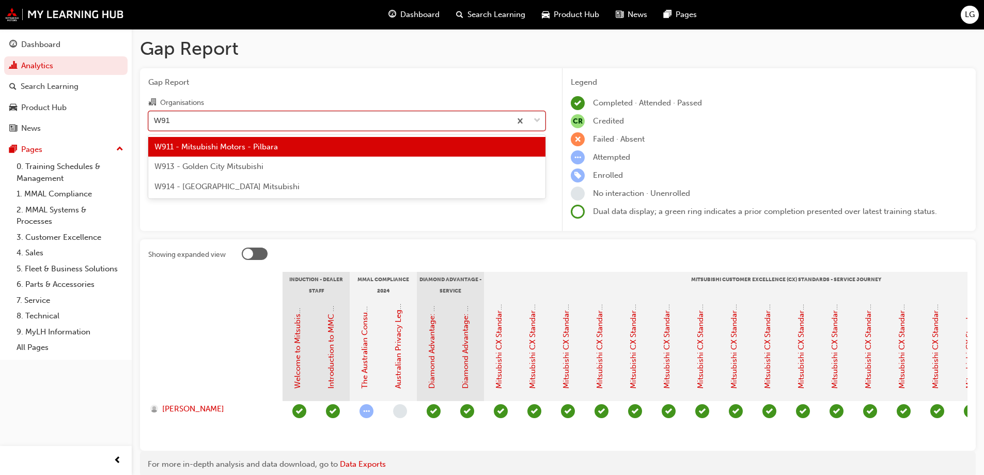
type input "W914"
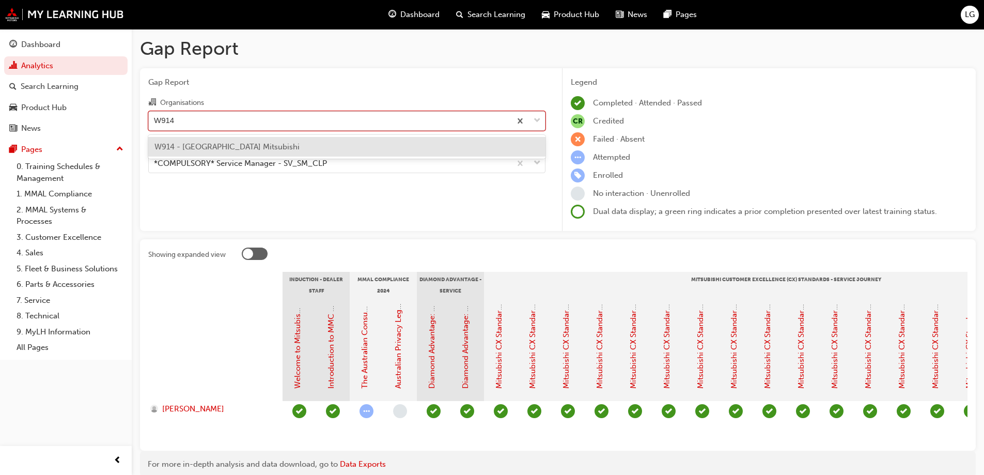
click at [178, 143] on span "W914 - [GEOGRAPHIC_DATA] Mitsubishi" at bounding box center [226, 146] width 145 height 9
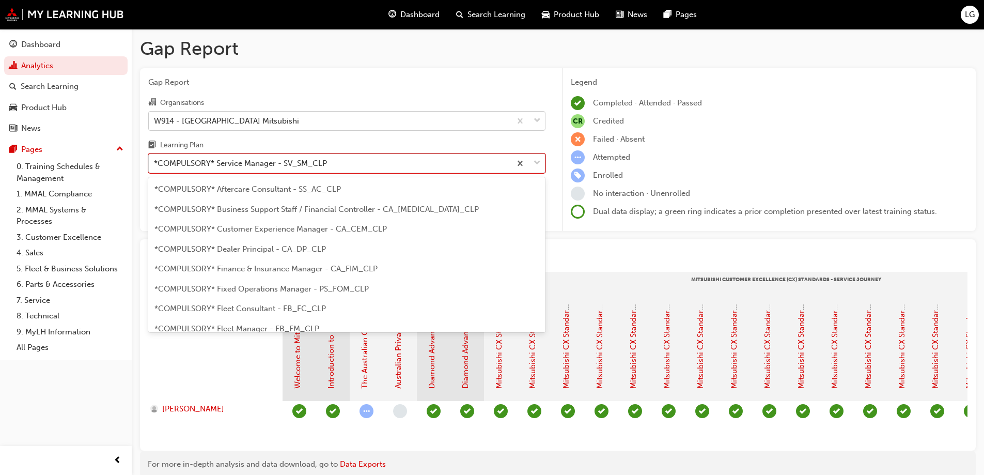
click at [206, 167] on div "*COMPULSORY* Service Manager - SV_SM_CLP" at bounding box center [240, 164] width 173 height 12
click at [155, 167] on input "Learning Plan option *COMPULSORY* Service Manager - SV_SM_CLP focused, 20 of 33…" at bounding box center [154, 163] width 1 height 9
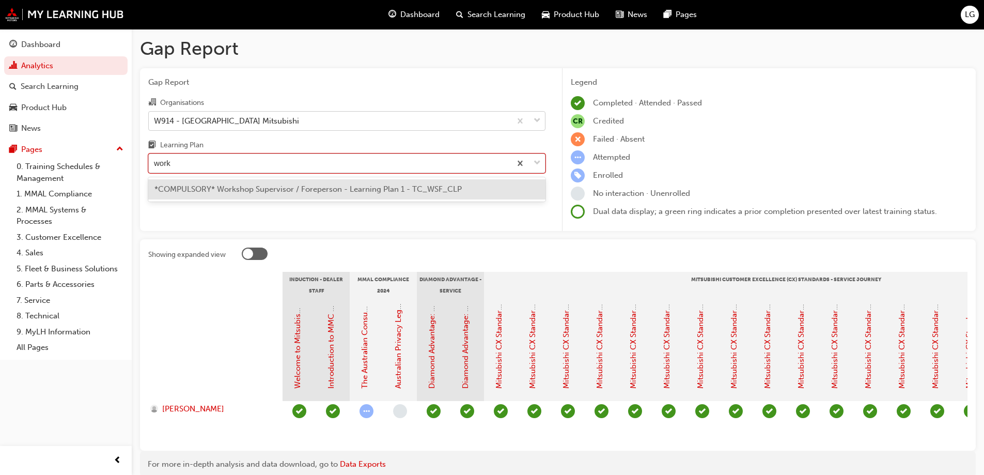
type input "works"
click at [210, 183] on div "*COMPULSORY* Workshop Supervisor / Foreperson - Learning Plan 1 - TC_WSF_CLP" at bounding box center [346, 189] width 397 height 20
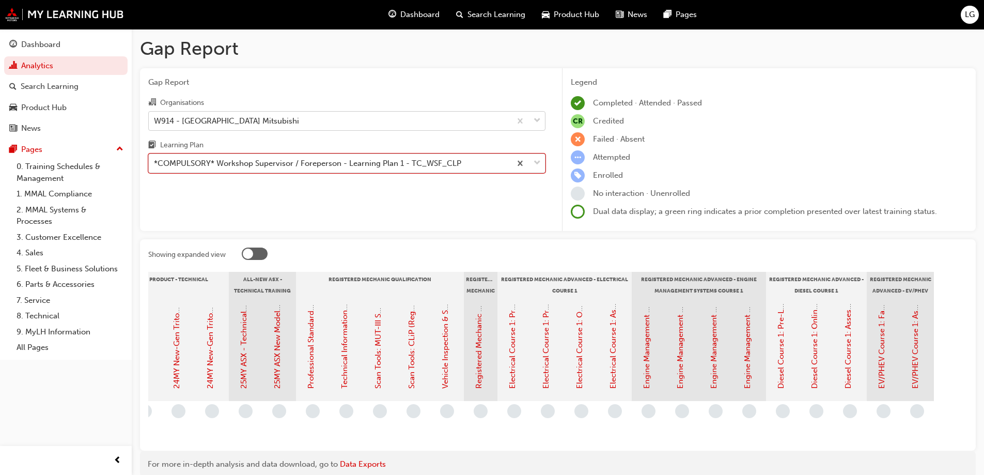
scroll to position [0, 78]
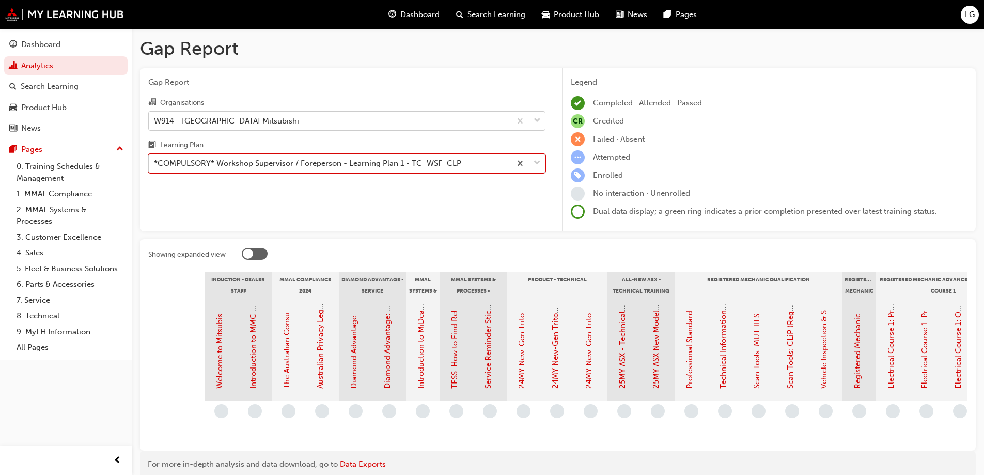
click at [245, 165] on div "*COMPULSORY* Workshop Supervisor / Foreperson - Learning Plan 1 - TC_WSF_CLP" at bounding box center [307, 164] width 307 height 12
click at [155, 165] on input "Learning Plan option *COMPULSORY* Workshop Supervisor / Foreperson - Learning P…" at bounding box center [154, 163] width 1 height 9
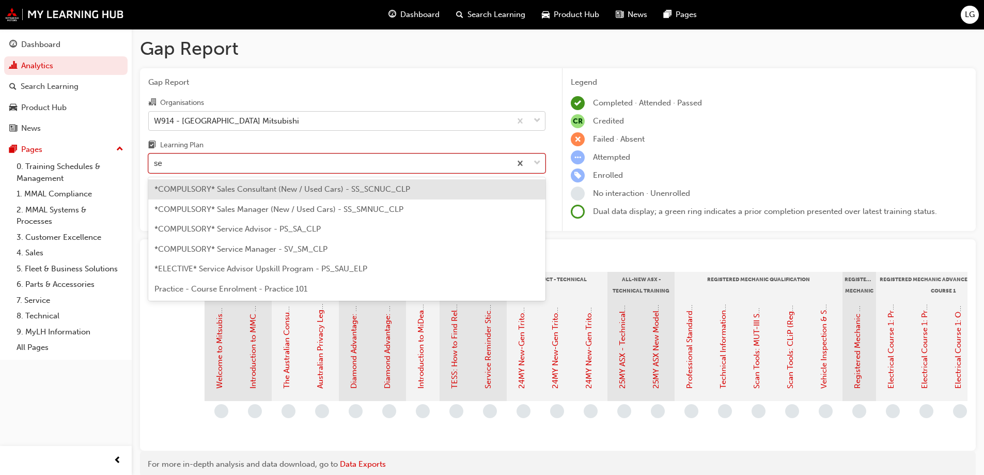
scroll to position [0, 0]
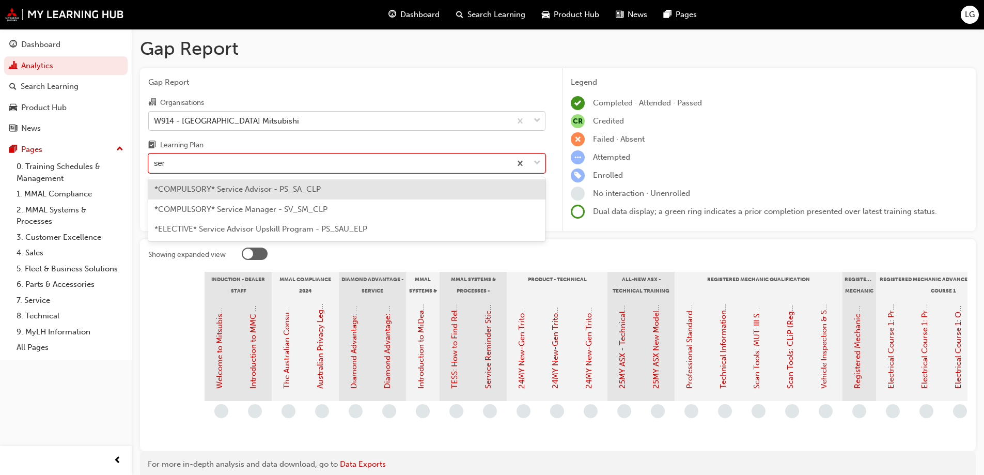
type input "serv"
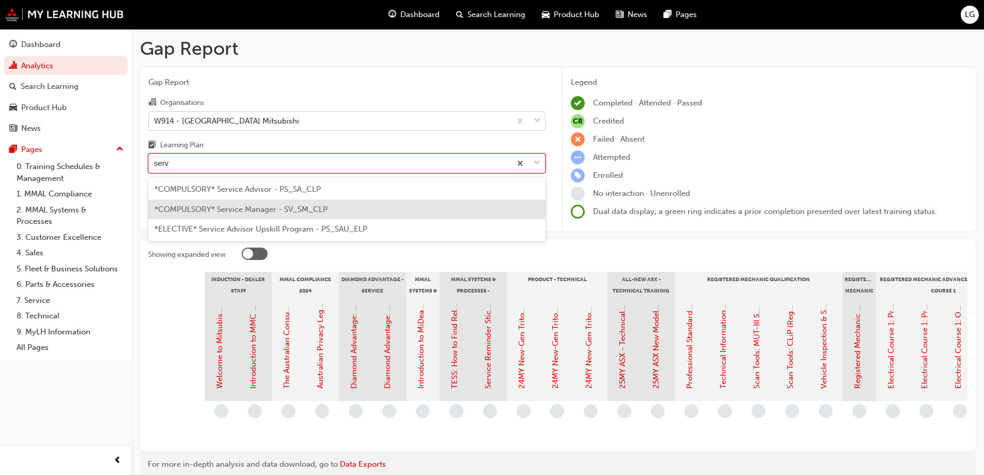
click at [250, 209] on span "*COMPULSORY* Service Manager - SV_SM_CLP" at bounding box center [240, 209] width 173 height 9
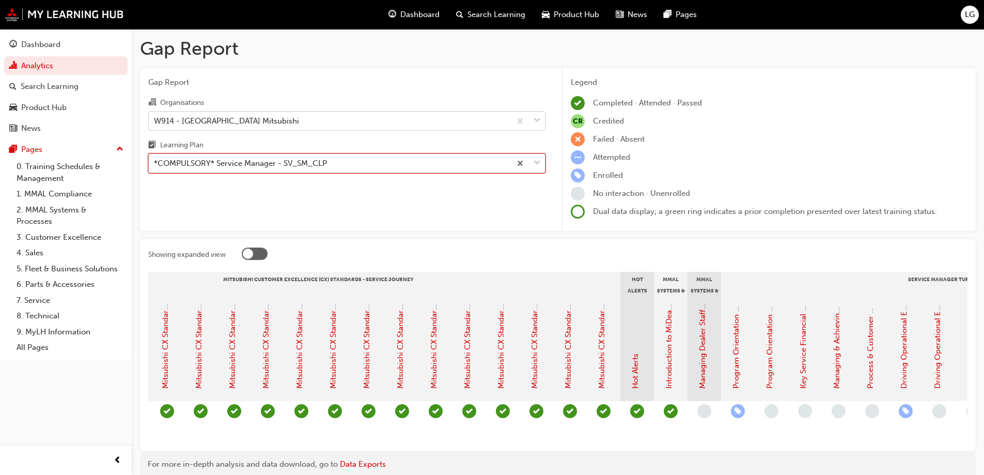
scroll to position [0, 792]
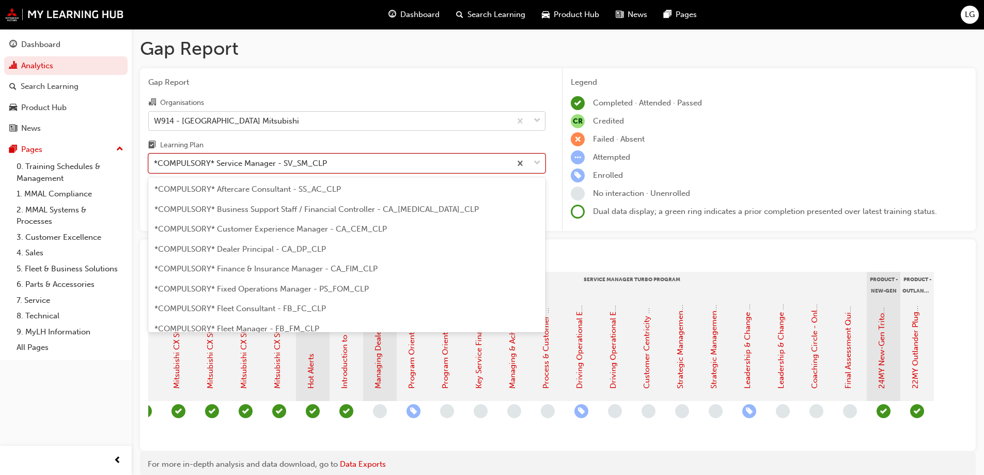
click at [180, 163] on div "*COMPULSORY* Service Manager - SV_SM_CLP" at bounding box center [240, 164] width 173 height 12
click at [155, 163] on input "Learning Plan option *COMPULSORY* Service Manager - SV_SM_CLP, selected. option…" at bounding box center [154, 163] width 1 height 9
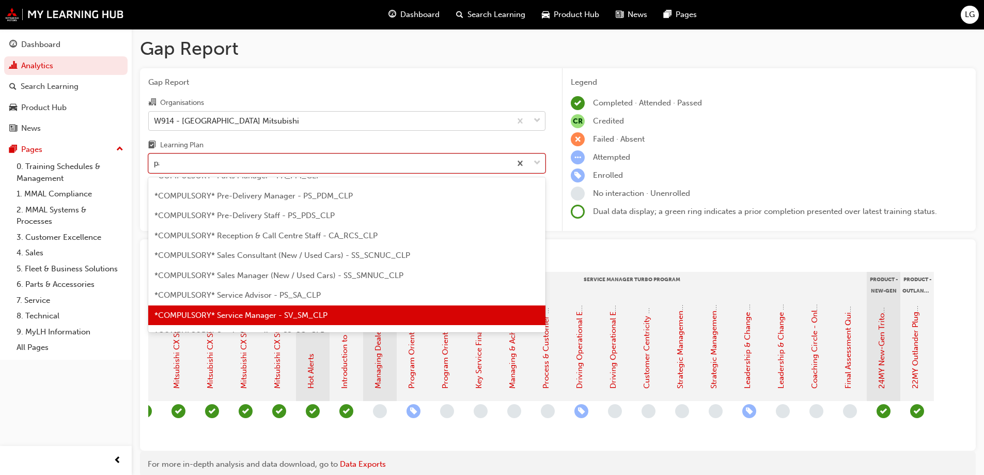
scroll to position [0, 0]
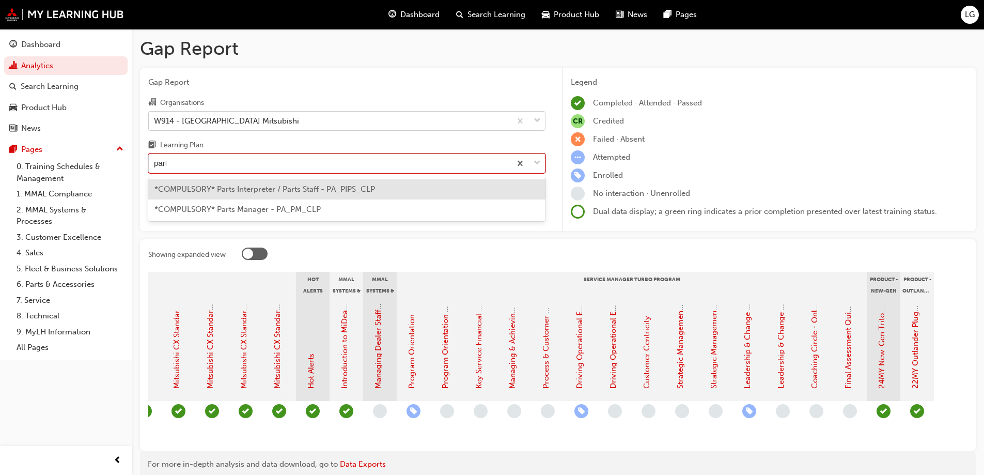
type input "parts"
click at [190, 184] on div "*COMPULSORY* Parts Interpreter / Parts Staff - PA_PIPS_CLP" at bounding box center [346, 189] width 397 height 20
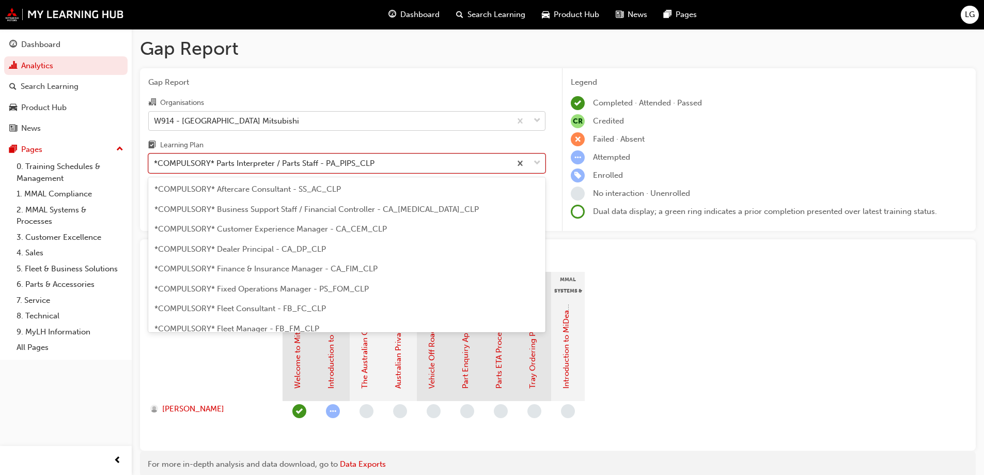
scroll to position [93, 0]
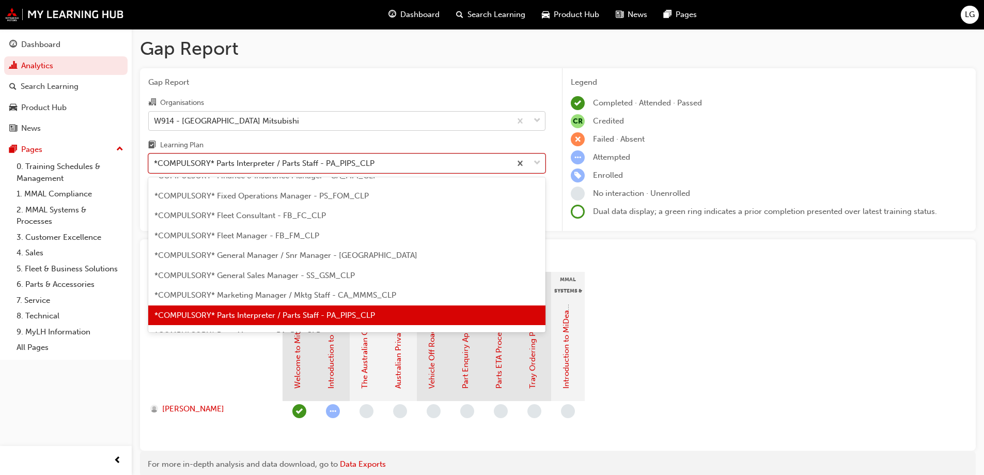
click at [251, 163] on div "*COMPULSORY* Parts Interpreter / Parts Staff - PA_PIPS_CLP" at bounding box center [264, 164] width 221 height 12
click at [155, 163] on input "Learning Plan option *COMPULSORY* Parts Interpreter / Parts Staff - PA_PIPS_CLP…" at bounding box center [154, 163] width 1 height 9
